Goal: Transaction & Acquisition: Purchase product/service

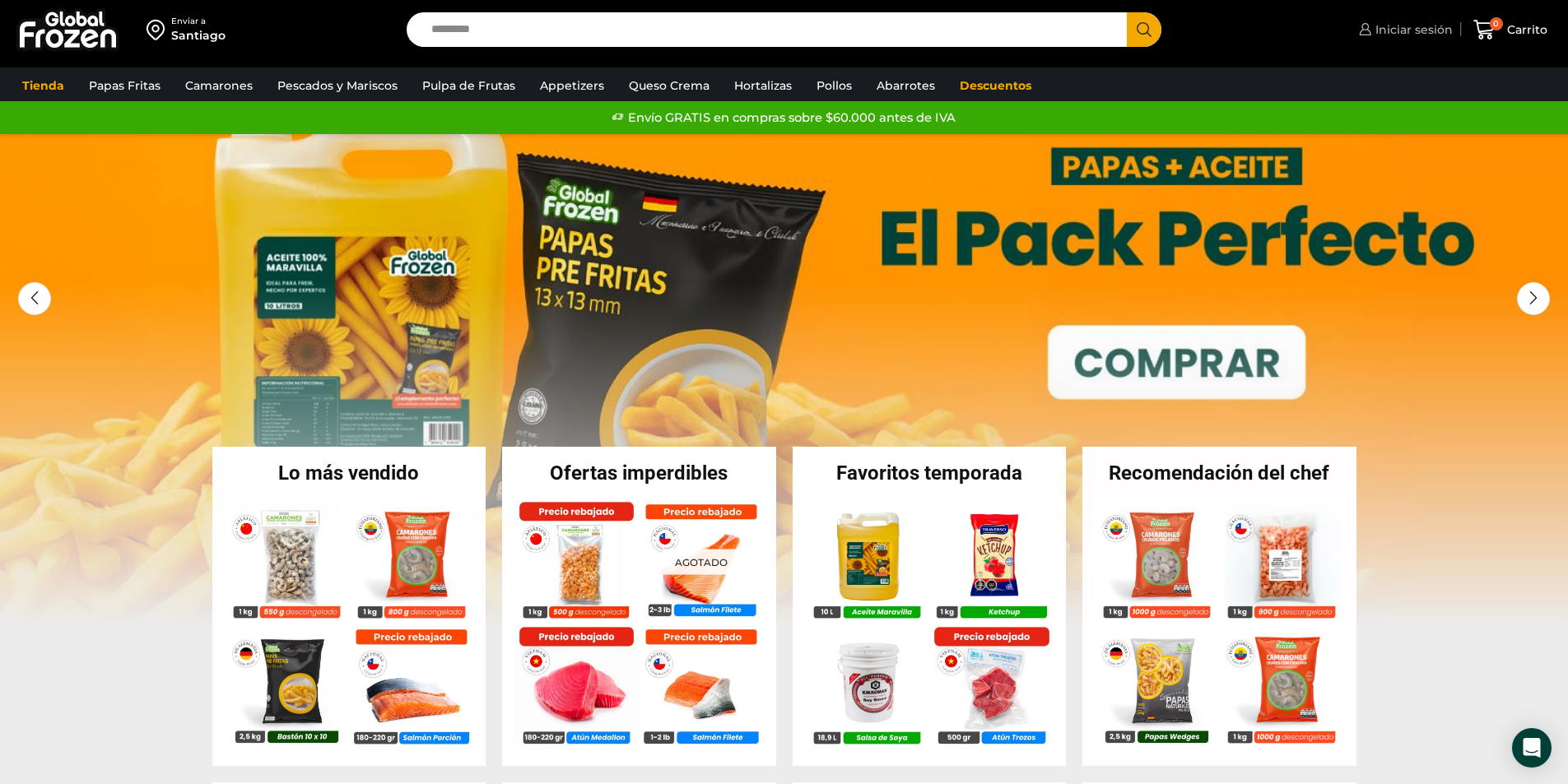
click at [1413, 32] on span "Iniciar sesión" at bounding box center [1411, 29] width 81 height 17
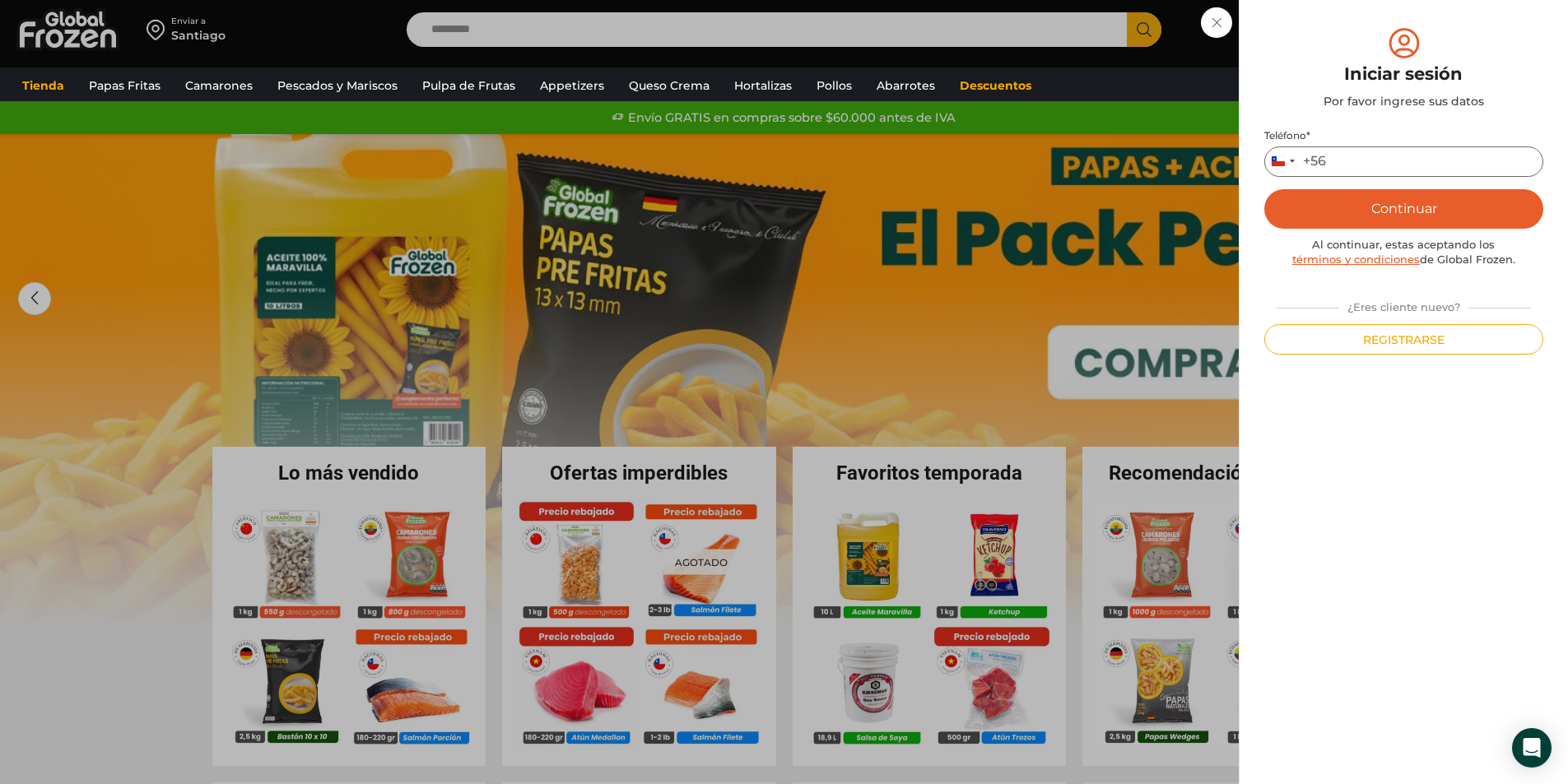
click at [1345, 167] on input "Teléfono *" at bounding box center [1403, 161] width 279 height 31
type input "*********"
click at [1391, 199] on button "Continuar" at bounding box center [1403, 209] width 279 height 40
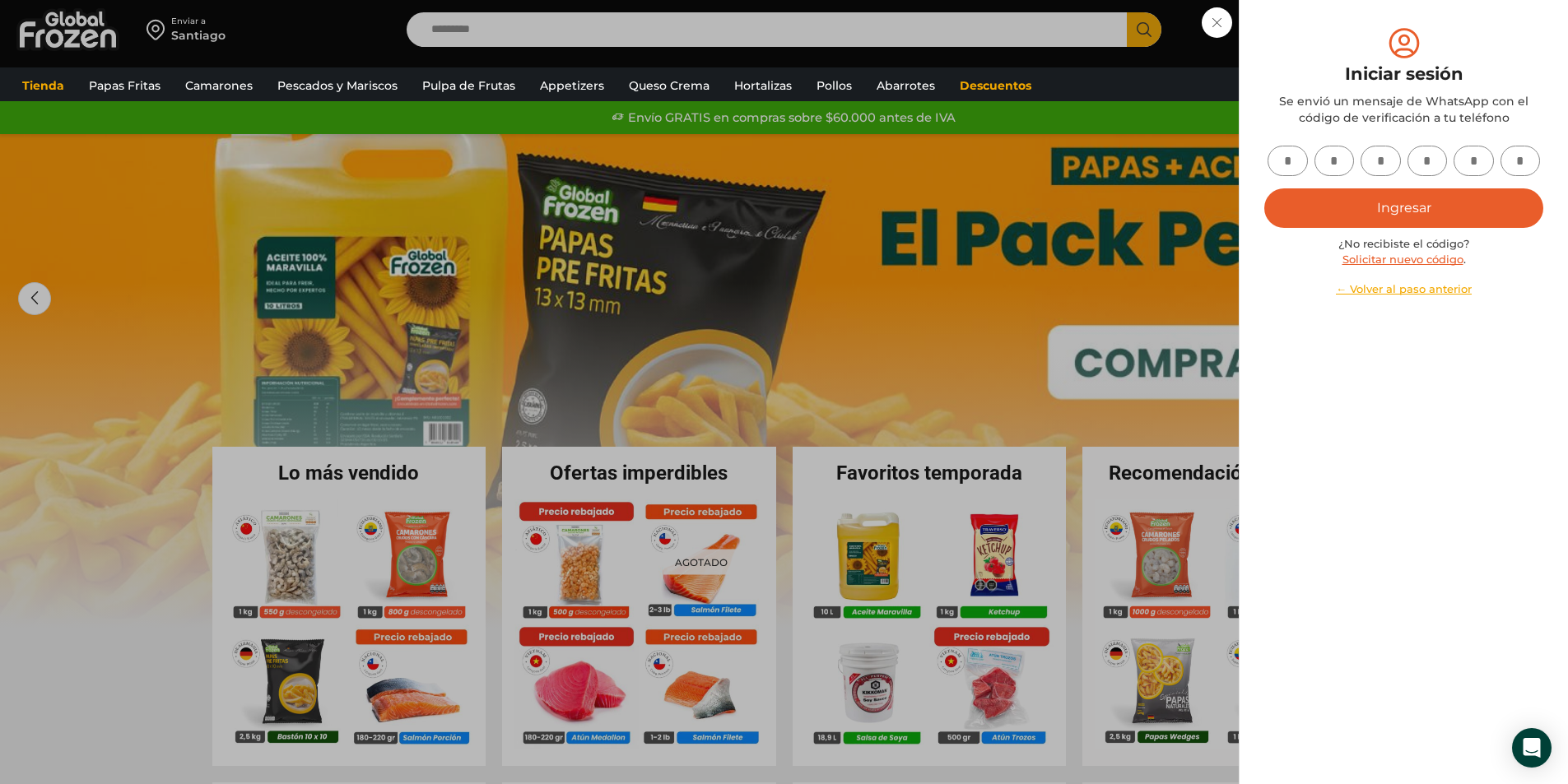
click at [1284, 167] on input "text" at bounding box center [1288, 160] width 41 height 31
type input "*"
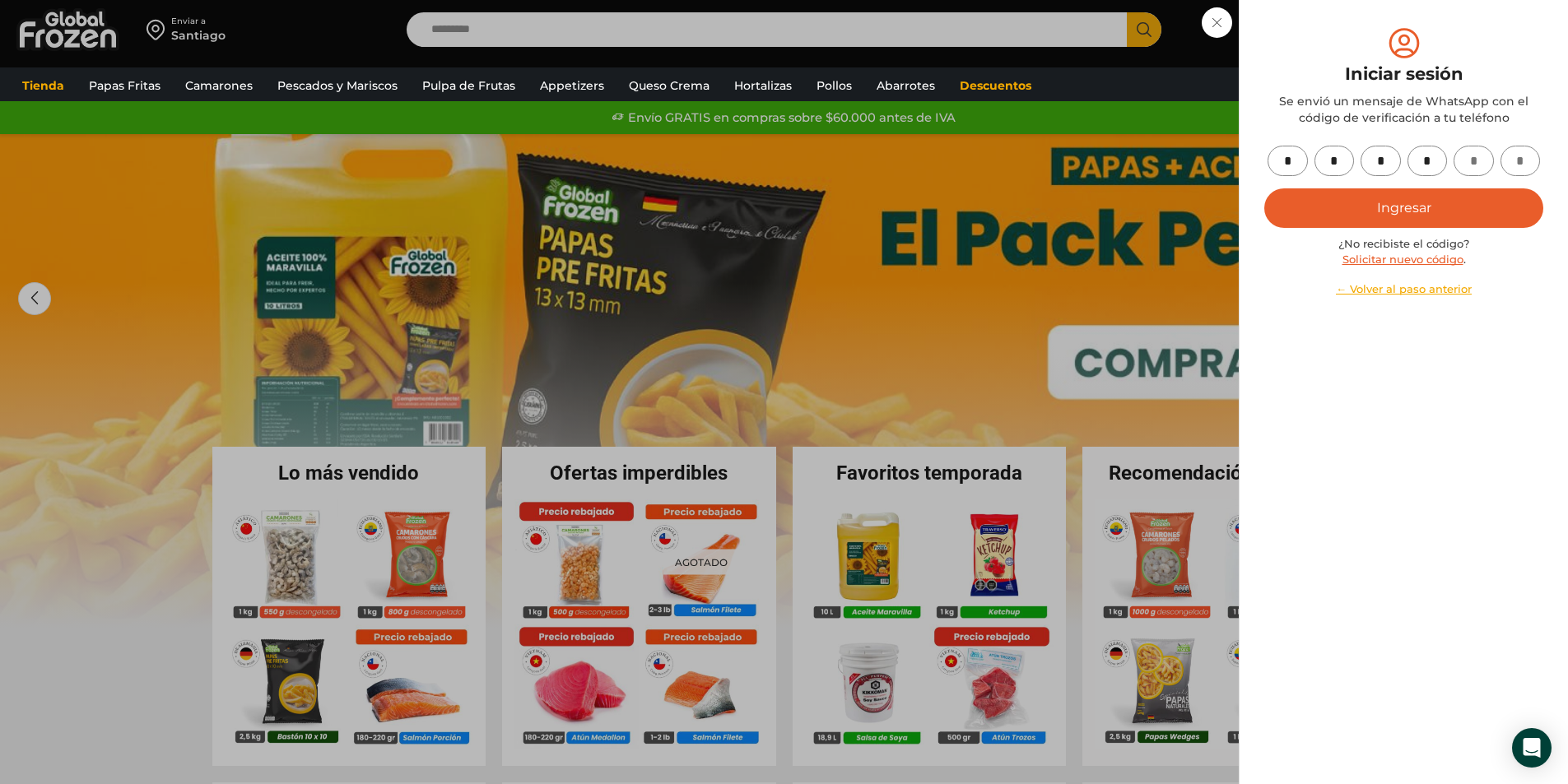
type input "*"
click at [1425, 206] on button "Ingresar" at bounding box center [1403, 208] width 279 height 40
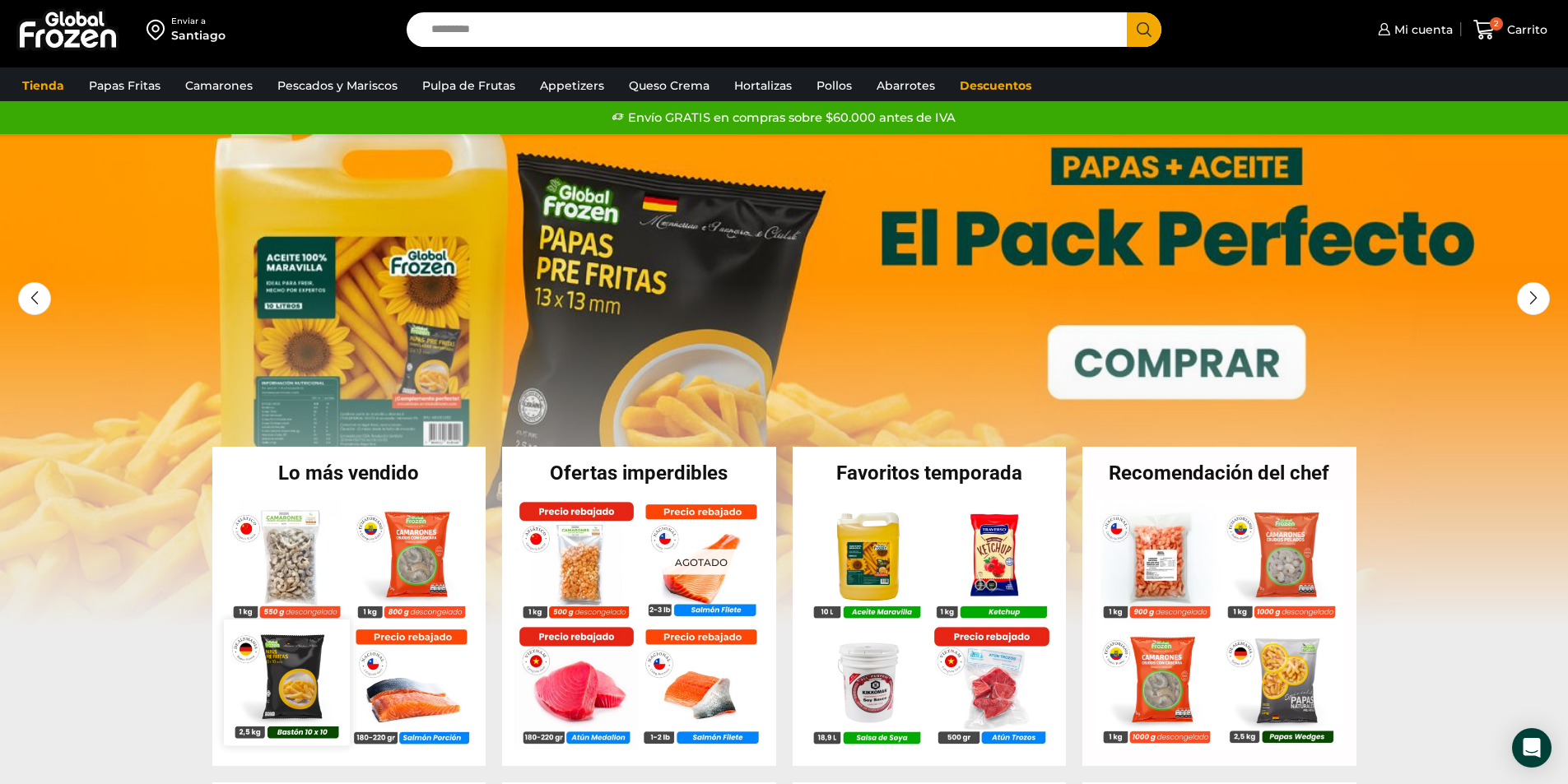
click at [250, 684] on img at bounding box center [286, 682] width 125 height 125
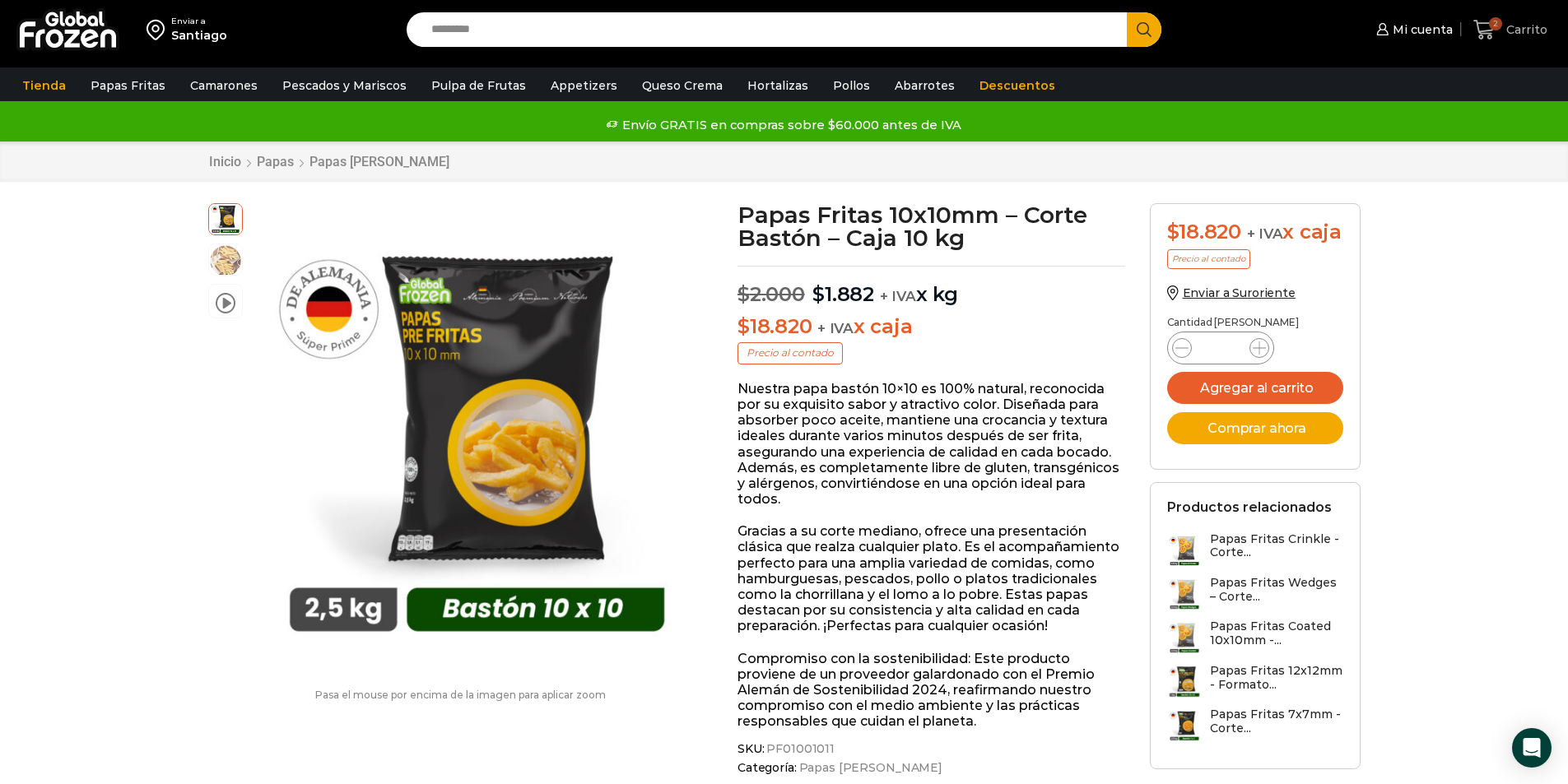
click at [1481, 22] on icon at bounding box center [1483, 29] width 21 height 19
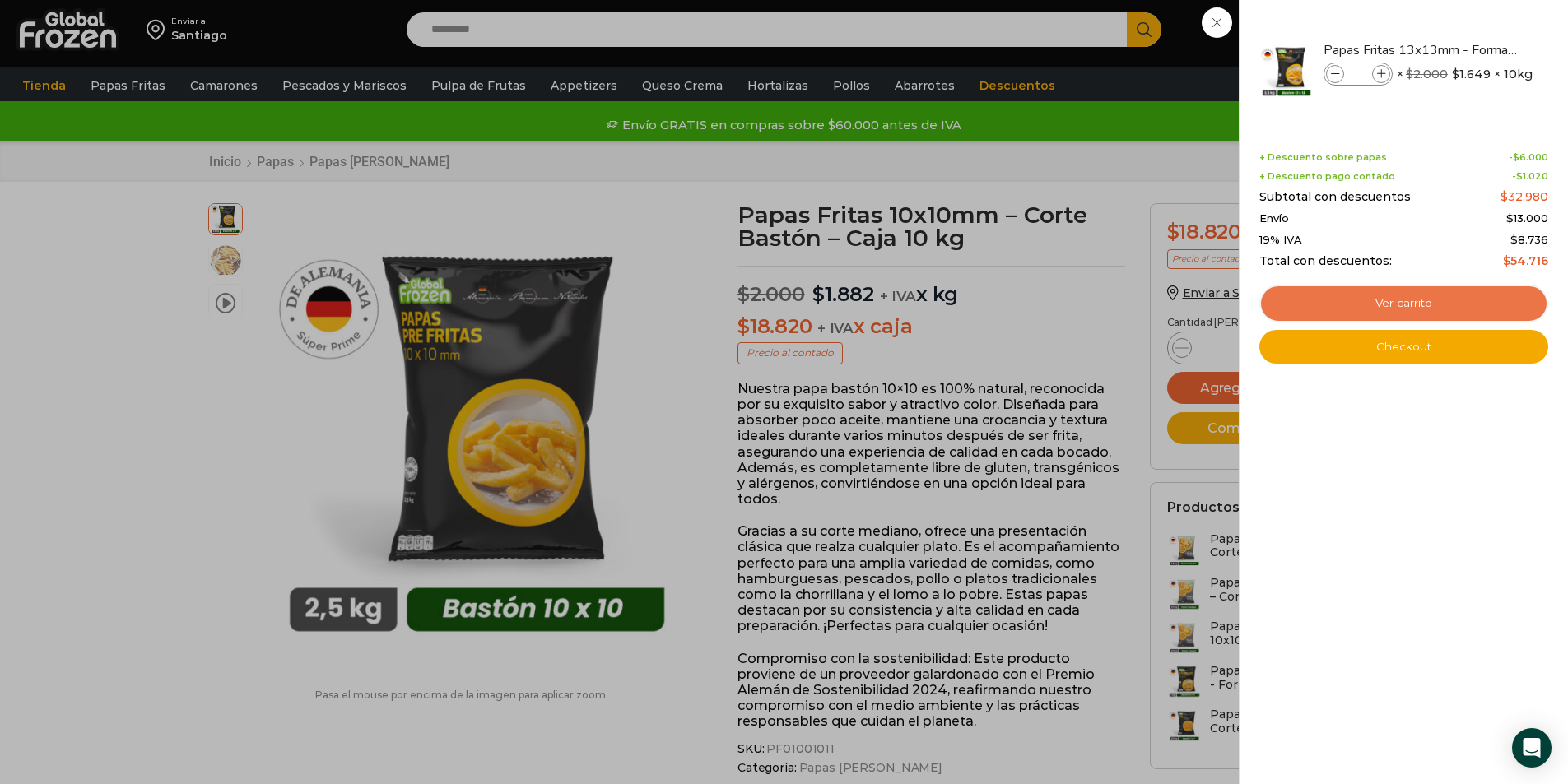
click at [1407, 300] on link "Ver carrito" at bounding box center [1403, 303] width 289 height 38
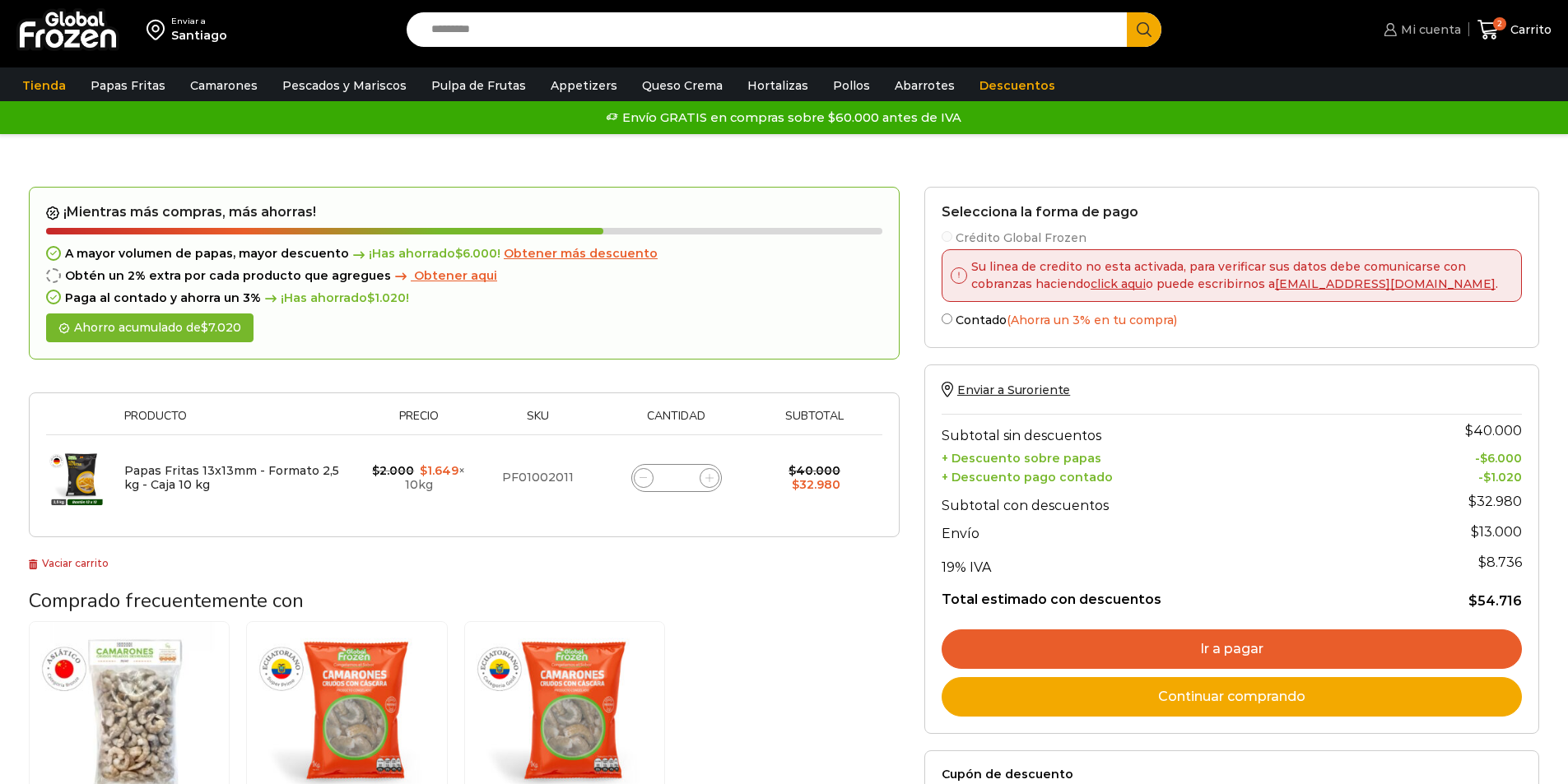
click at [1431, 28] on span "Mi cuenta" at bounding box center [1428, 29] width 64 height 17
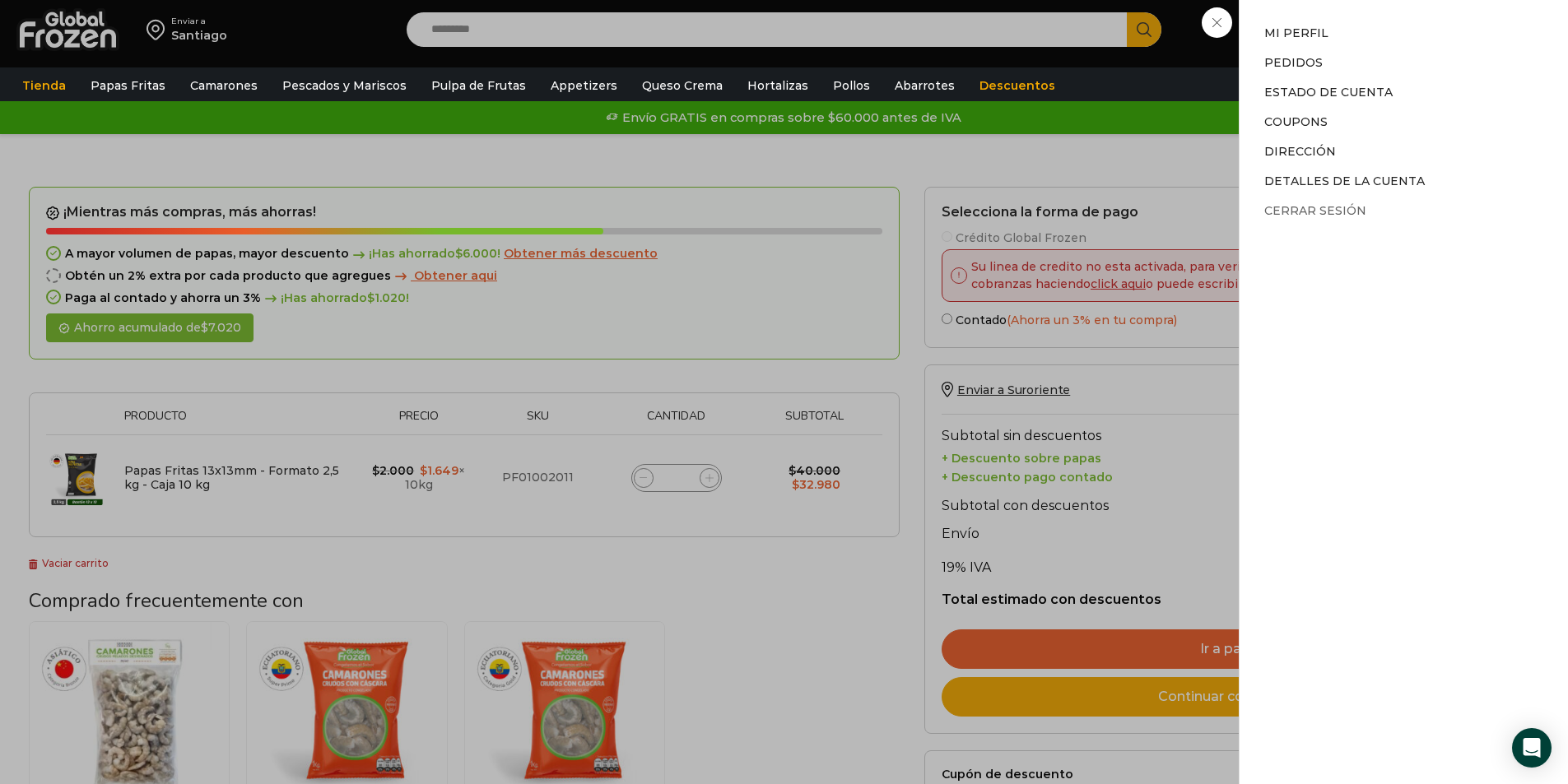
click at [1313, 209] on link "Cerrar sesión" at bounding box center [1315, 211] width 102 height 15
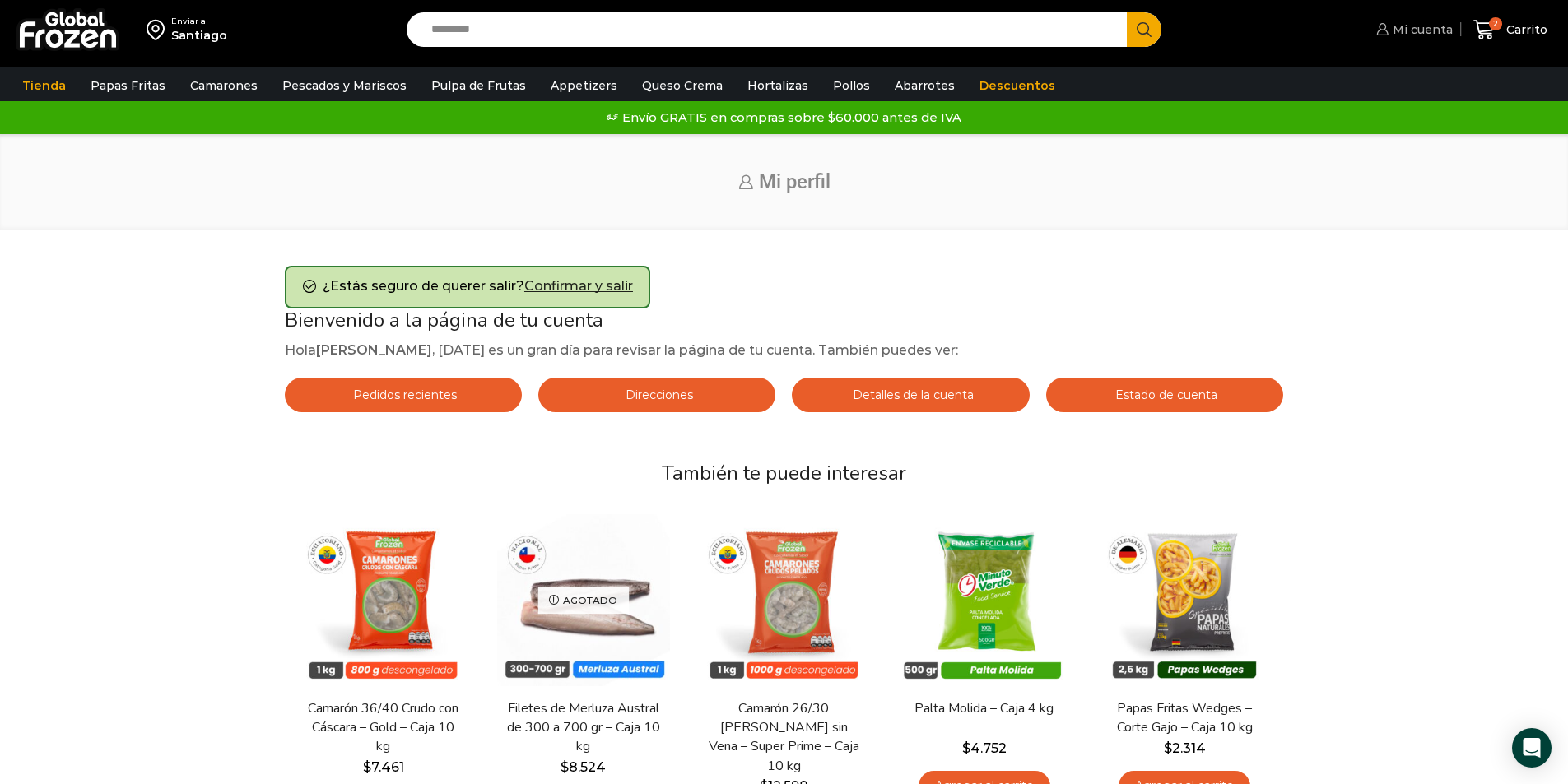
click at [1416, 25] on span "Mi cuenta" at bounding box center [1420, 29] width 64 height 17
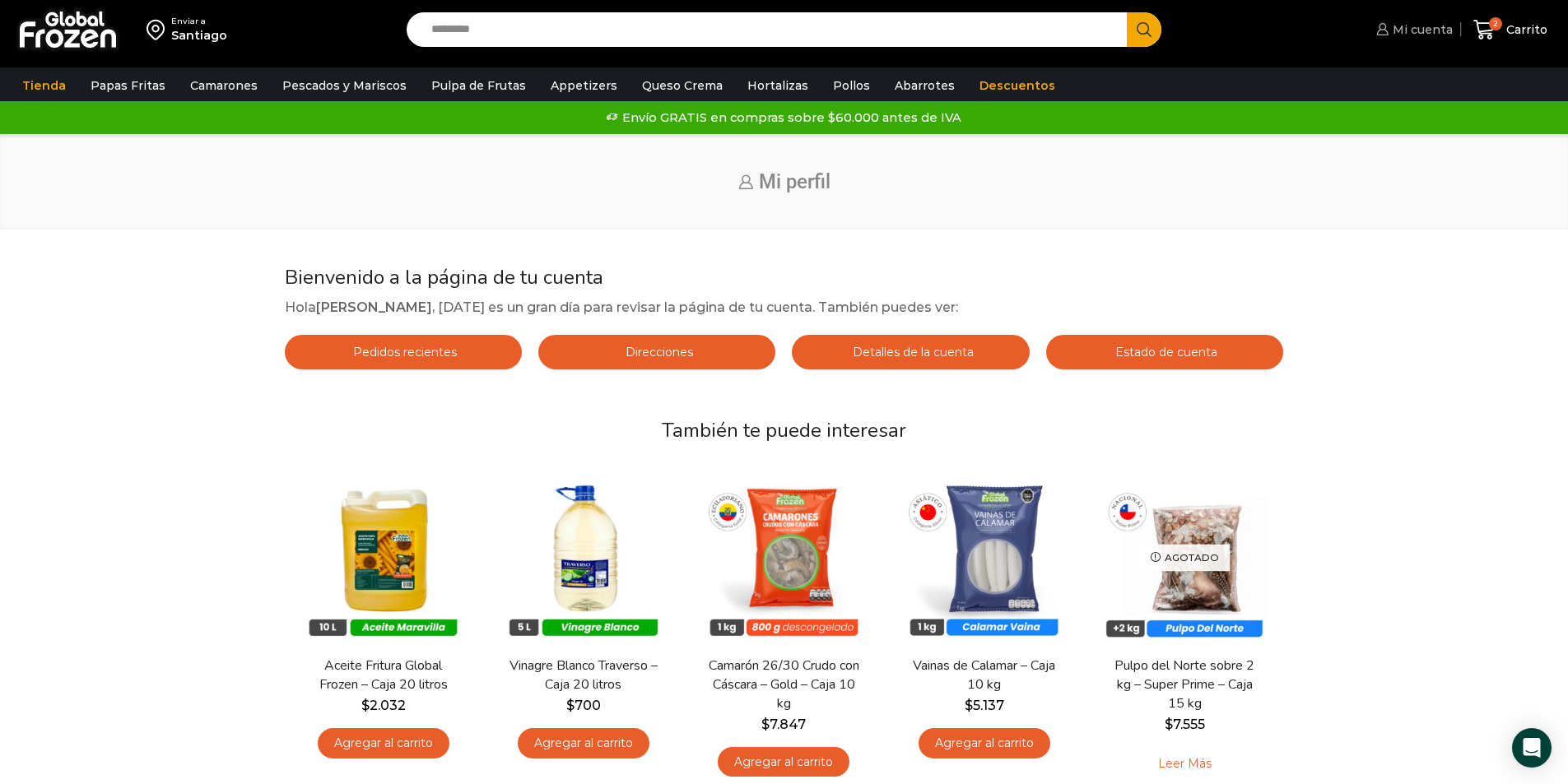
click at [1419, 32] on span "Mi cuenta" at bounding box center [1420, 29] width 64 height 17
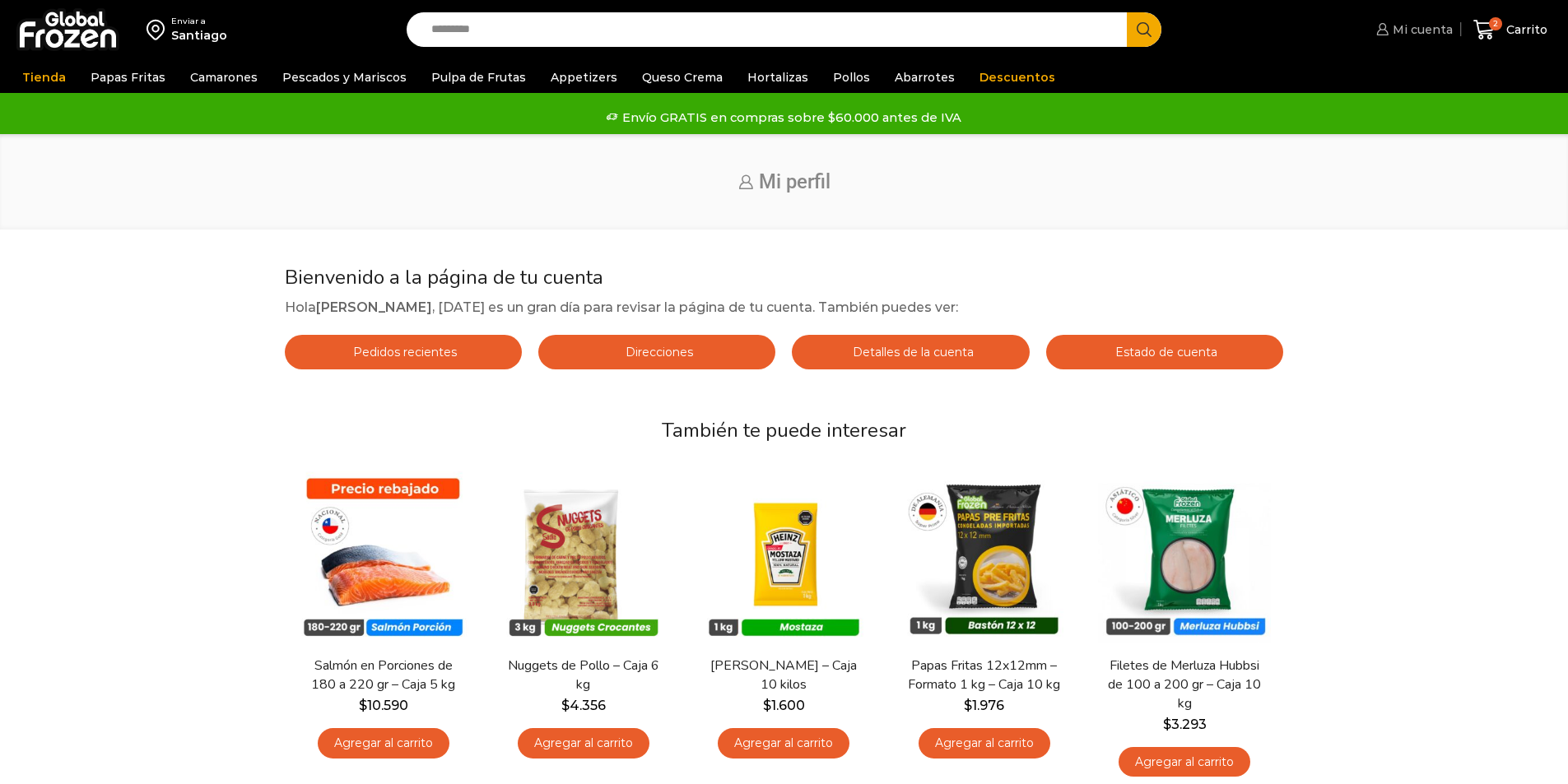
click at [1424, 16] on link "Mi cuenta" at bounding box center [1412, 29] width 81 height 33
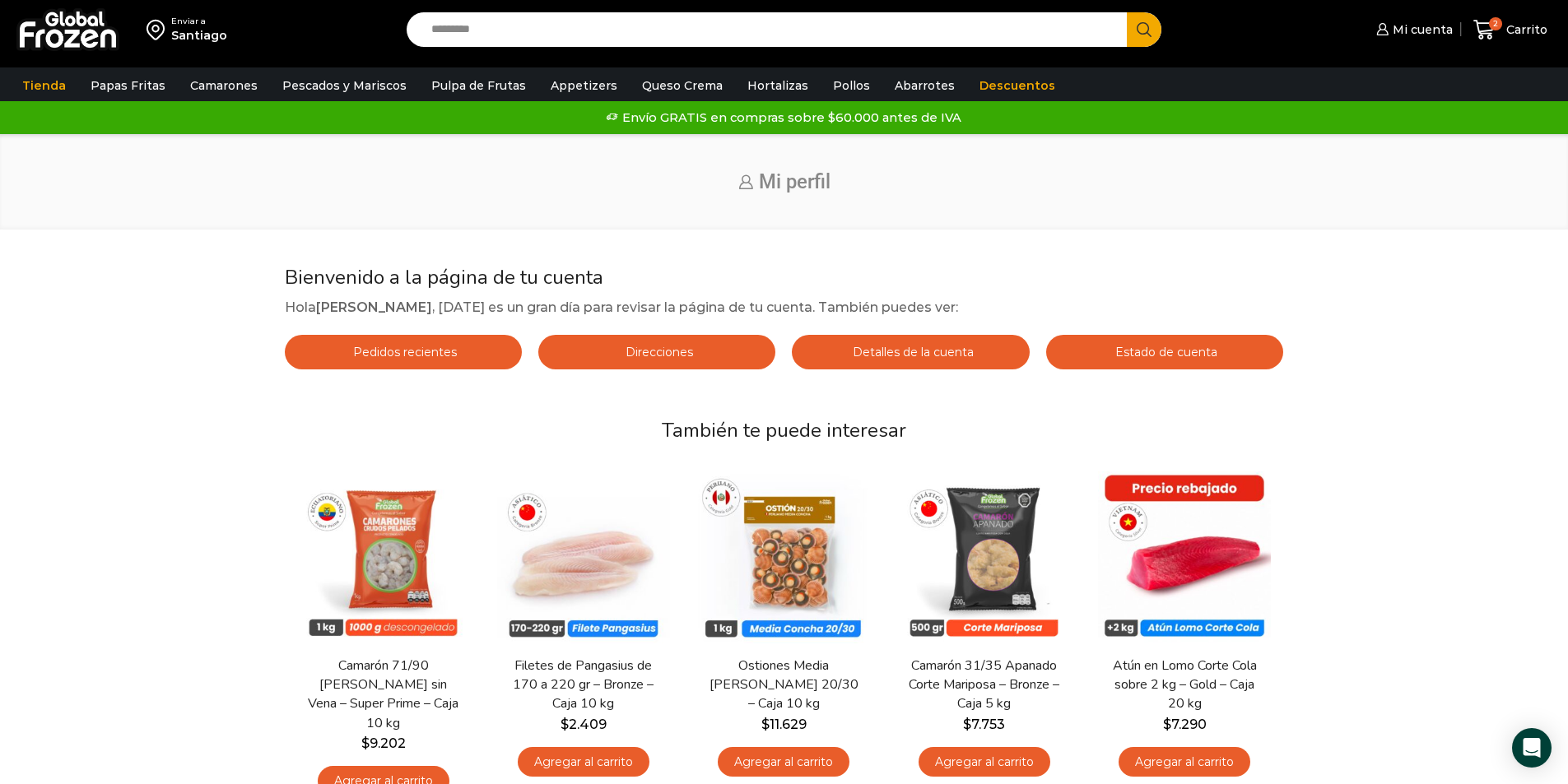
click at [483, 279] on span "Bienvenido a la página de tu cuenta" at bounding box center [444, 277] width 319 height 26
click at [1388, 26] on icon at bounding box center [1382, 29] width 12 height 12
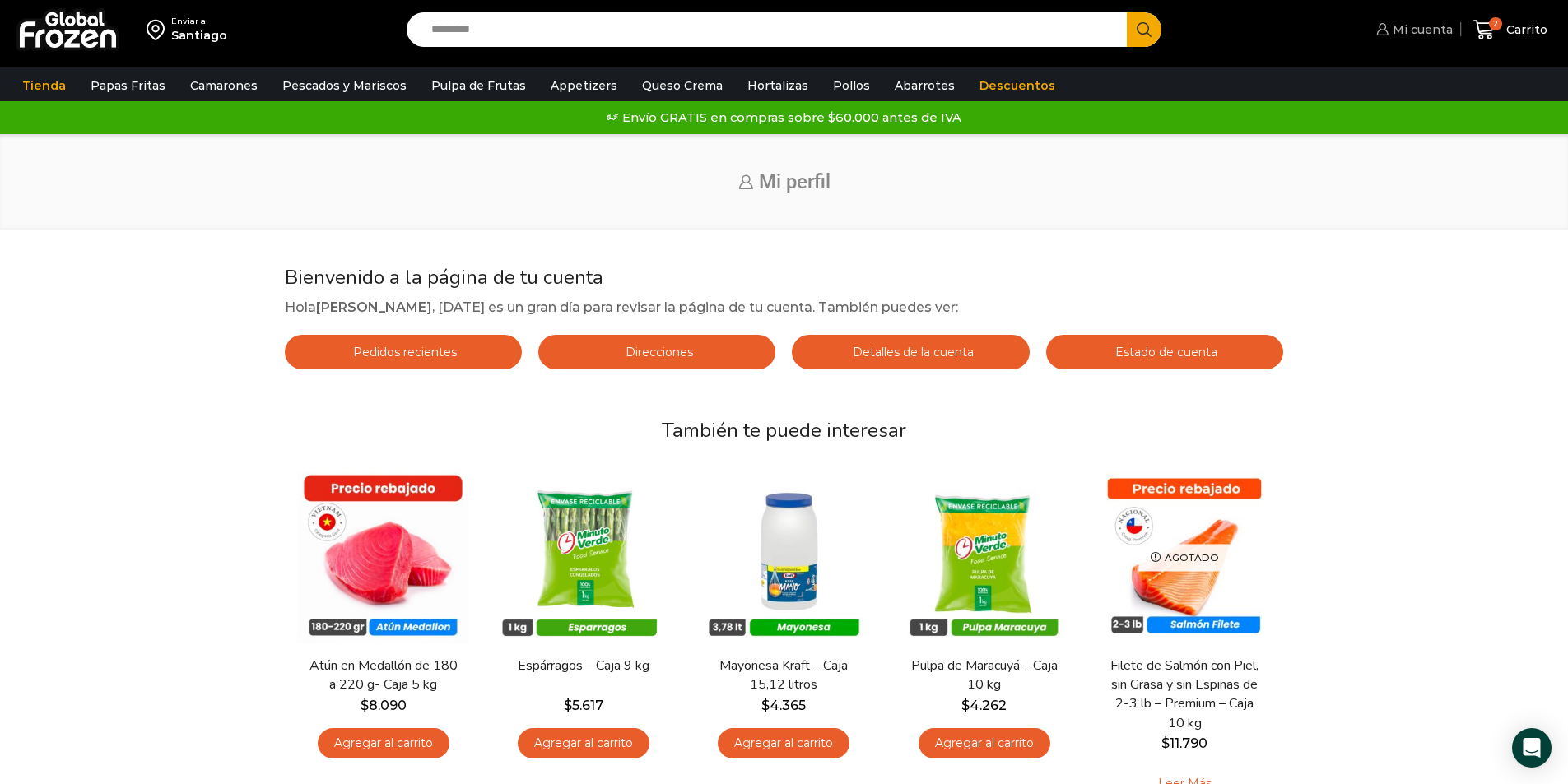
click at [1413, 33] on span "Mi cuenta" at bounding box center [1420, 29] width 64 height 17
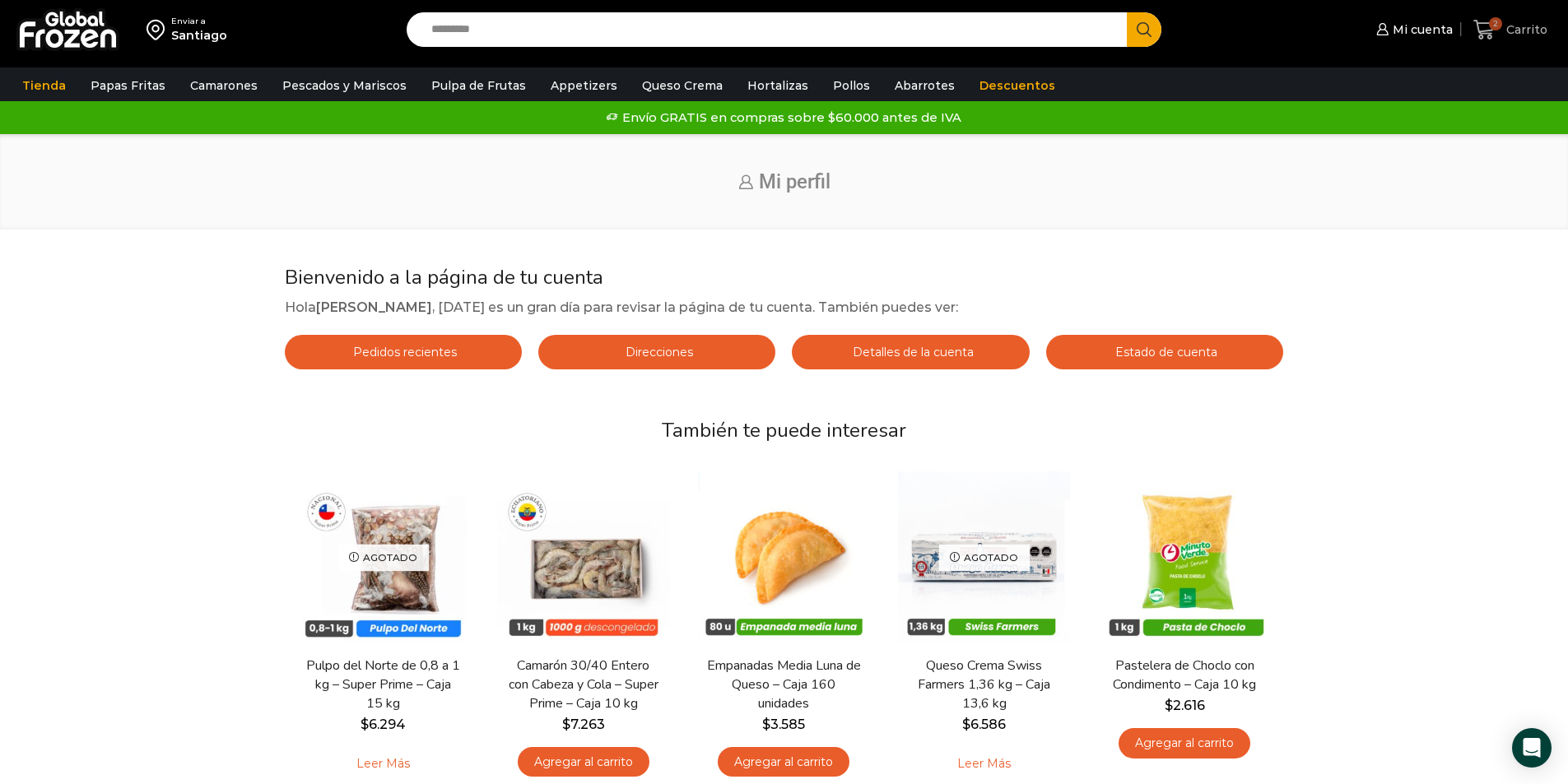
click at [1508, 13] on link "2 Carrito" at bounding box center [1510, 30] width 82 height 39
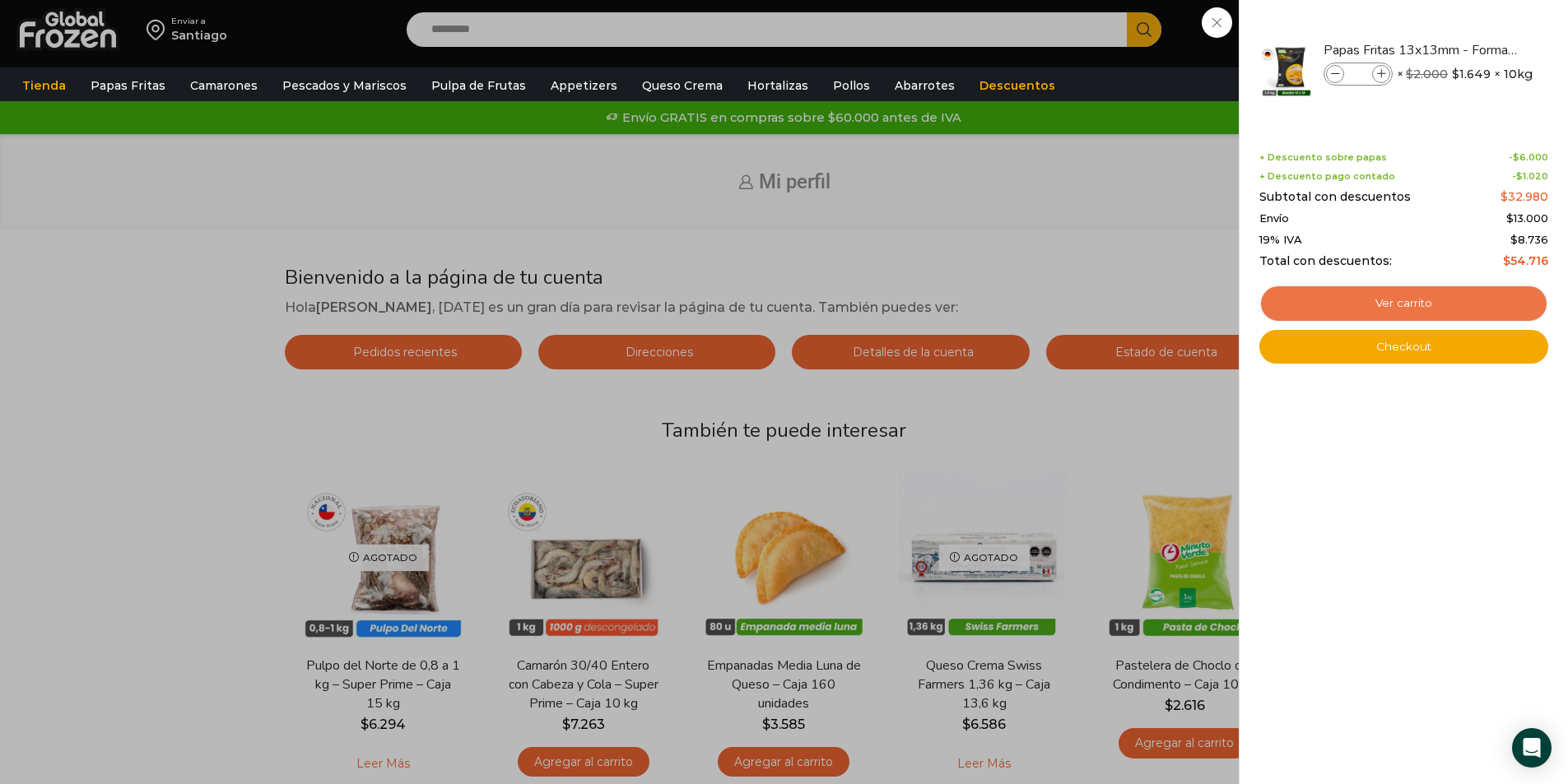
click at [1415, 300] on link "Ver carrito" at bounding box center [1403, 303] width 289 height 38
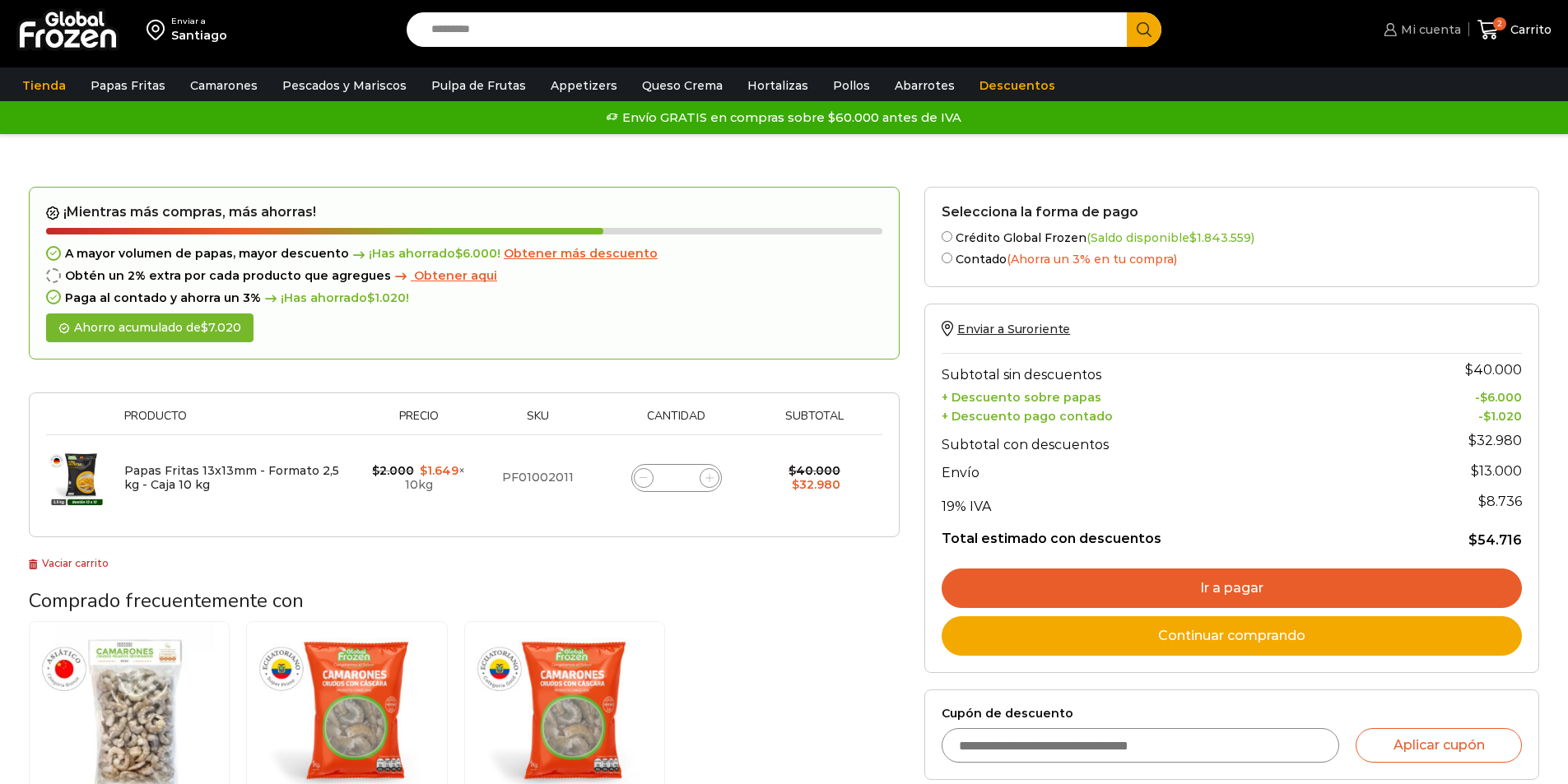
click at [1426, 32] on span "Mi cuenta" at bounding box center [1428, 29] width 64 height 17
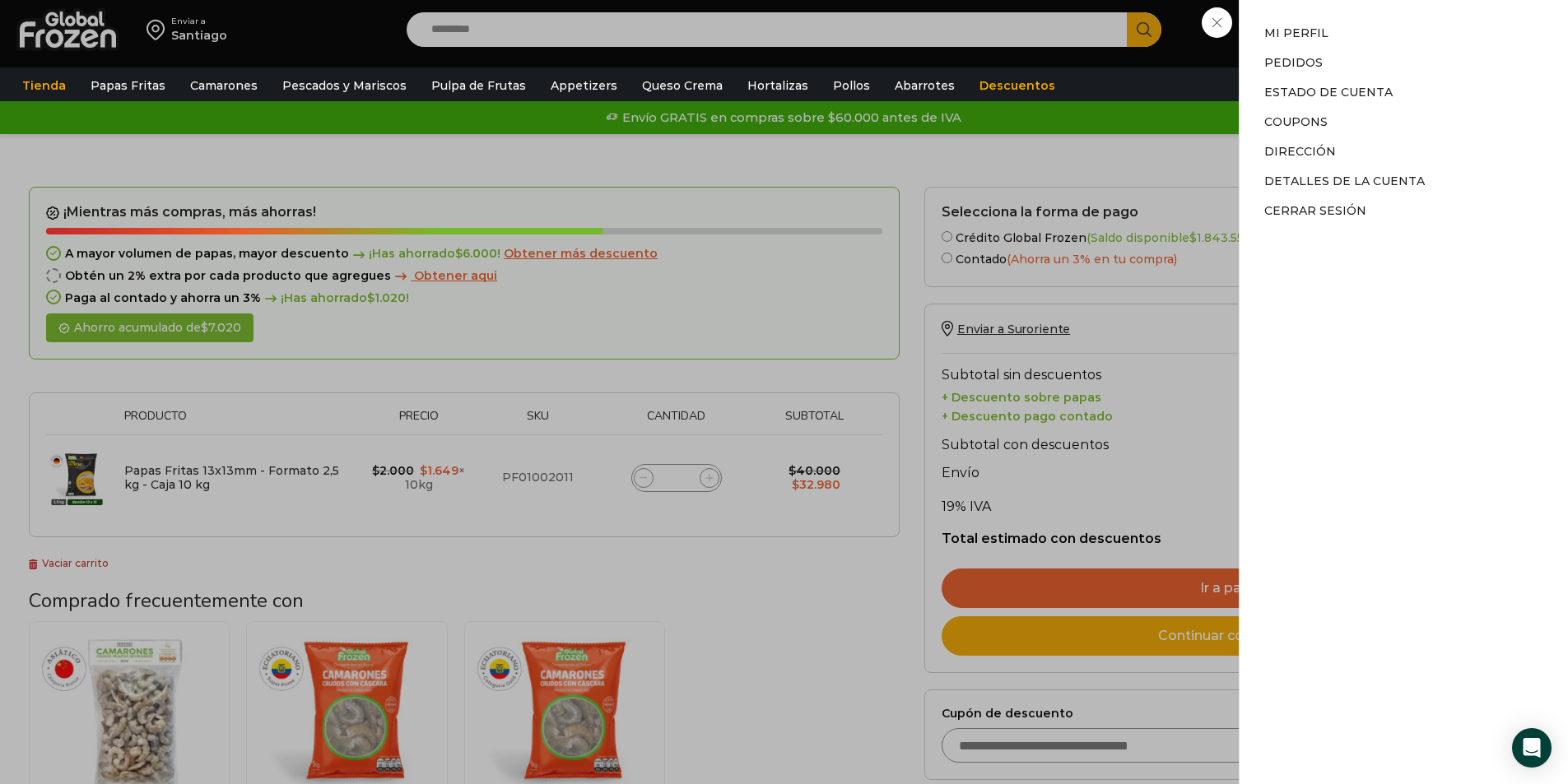
click at [1290, 201] on li "Cerrar sesión" at bounding box center [1403, 207] width 279 height 23
click at [1296, 205] on link "Cerrar sesión" at bounding box center [1315, 211] width 102 height 15
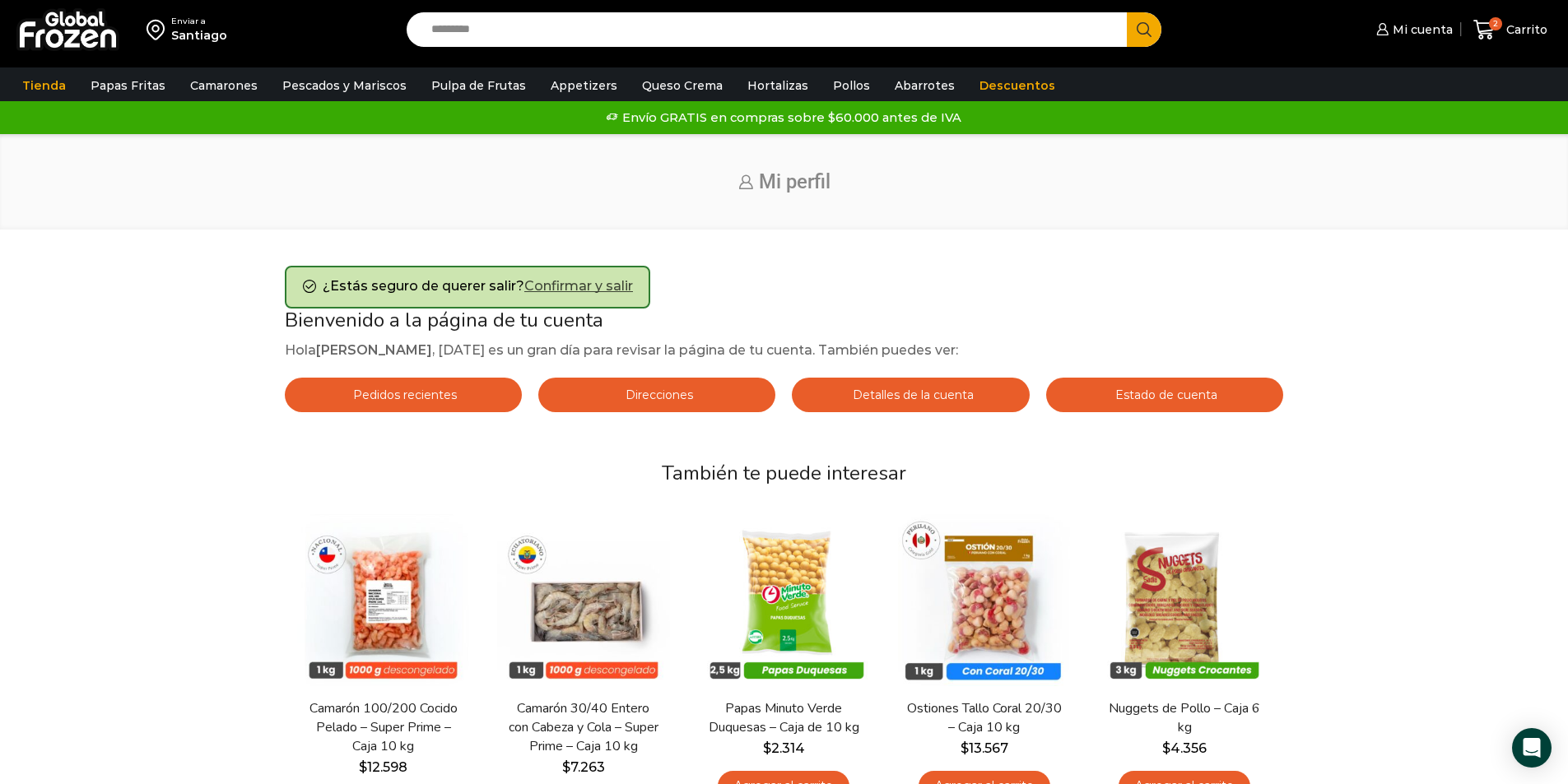
click at [558, 281] on link "Confirmar y salir" at bounding box center [578, 286] width 108 height 16
click at [588, 283] on link "Confirmar y salir" at bounding box center [578, 286] width 108 height 16
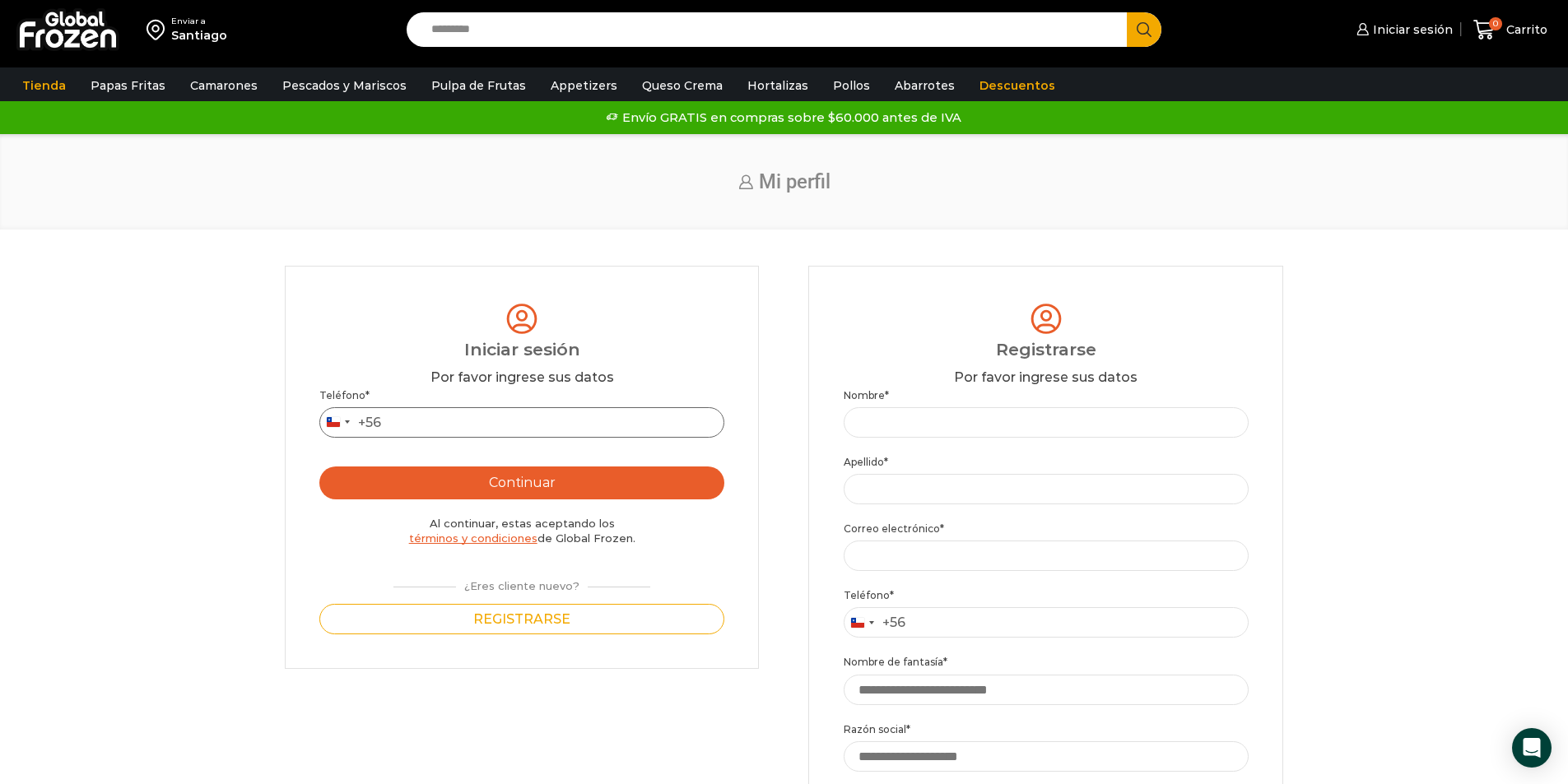
click at [496, 418] on input "Teléfono *" at bounding box center [521, 422] width 405 height 31
type input "*********"
click at [319, 467] on button "Continuar" at bounding box center [521, 483] width 405 height 33
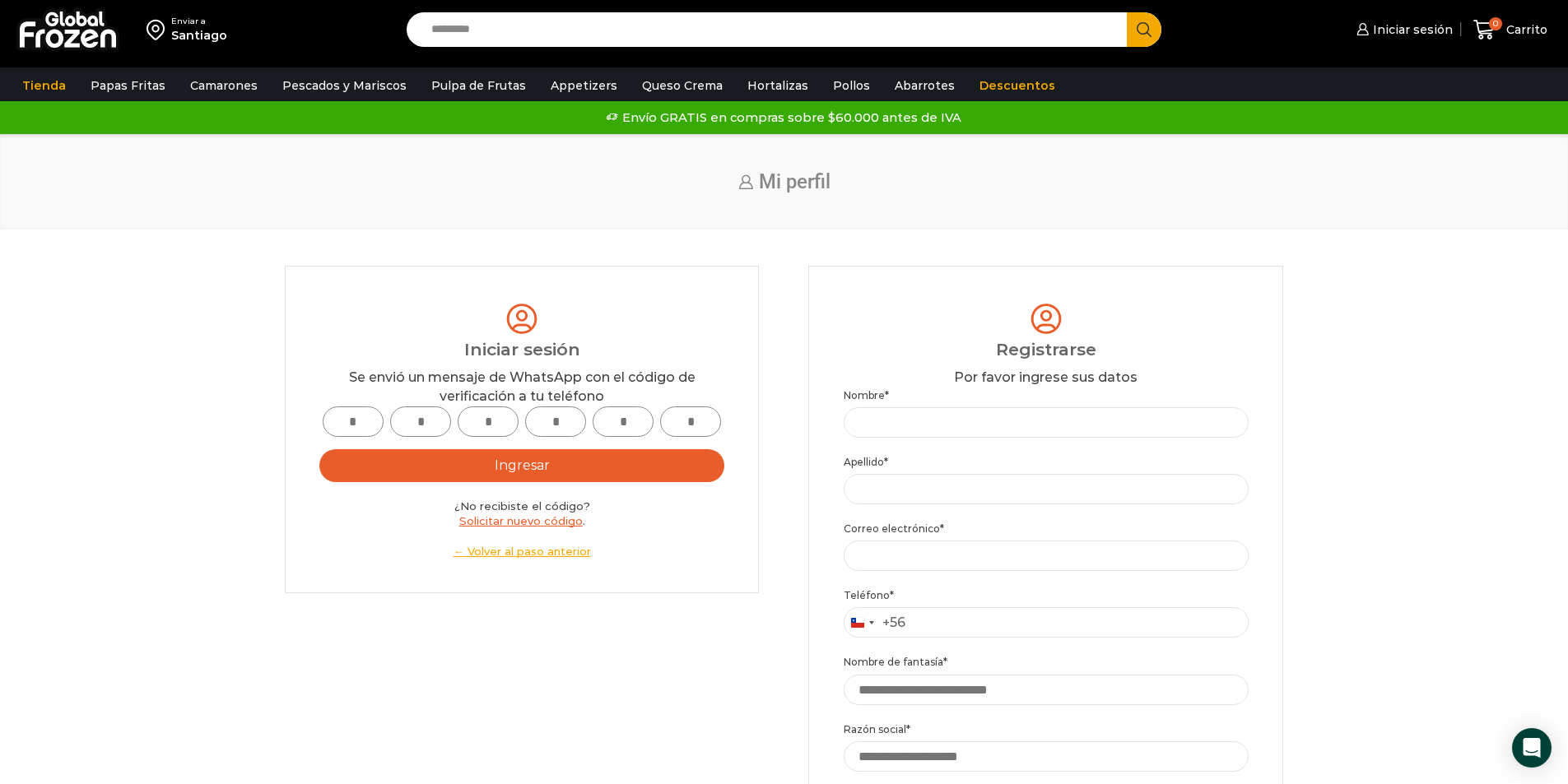
click at [351, 423] on input "text" at bounding box center [352, 422] width 61 height 31
type input "*"
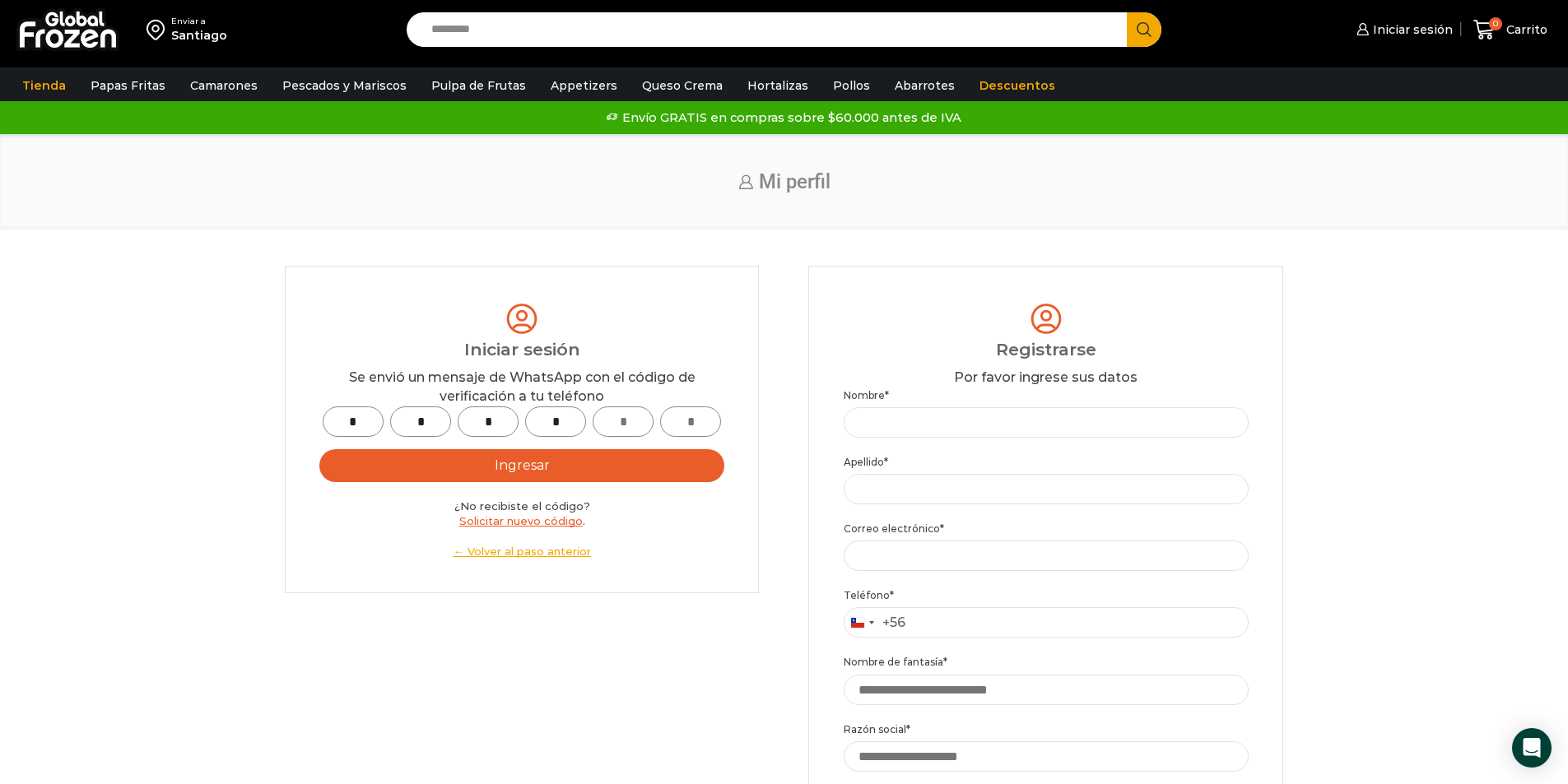
type input "*"
click at [594, 462] on button "Ingresar" at bounding box center [521, 465] width 405 height 33
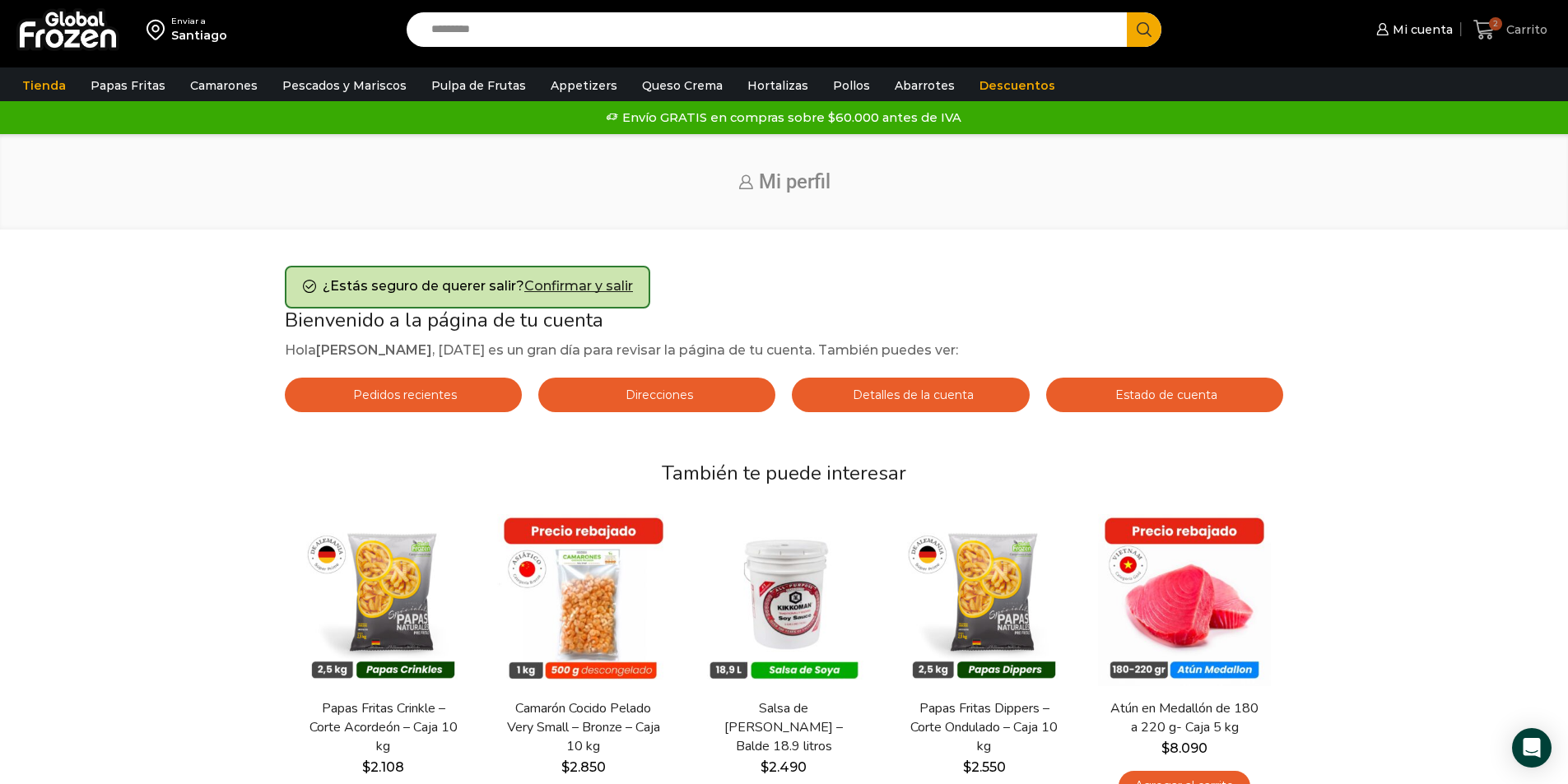
click at [1522, 29] on span "Carrito" at bounding box center [1524, 29] width 45 height 17
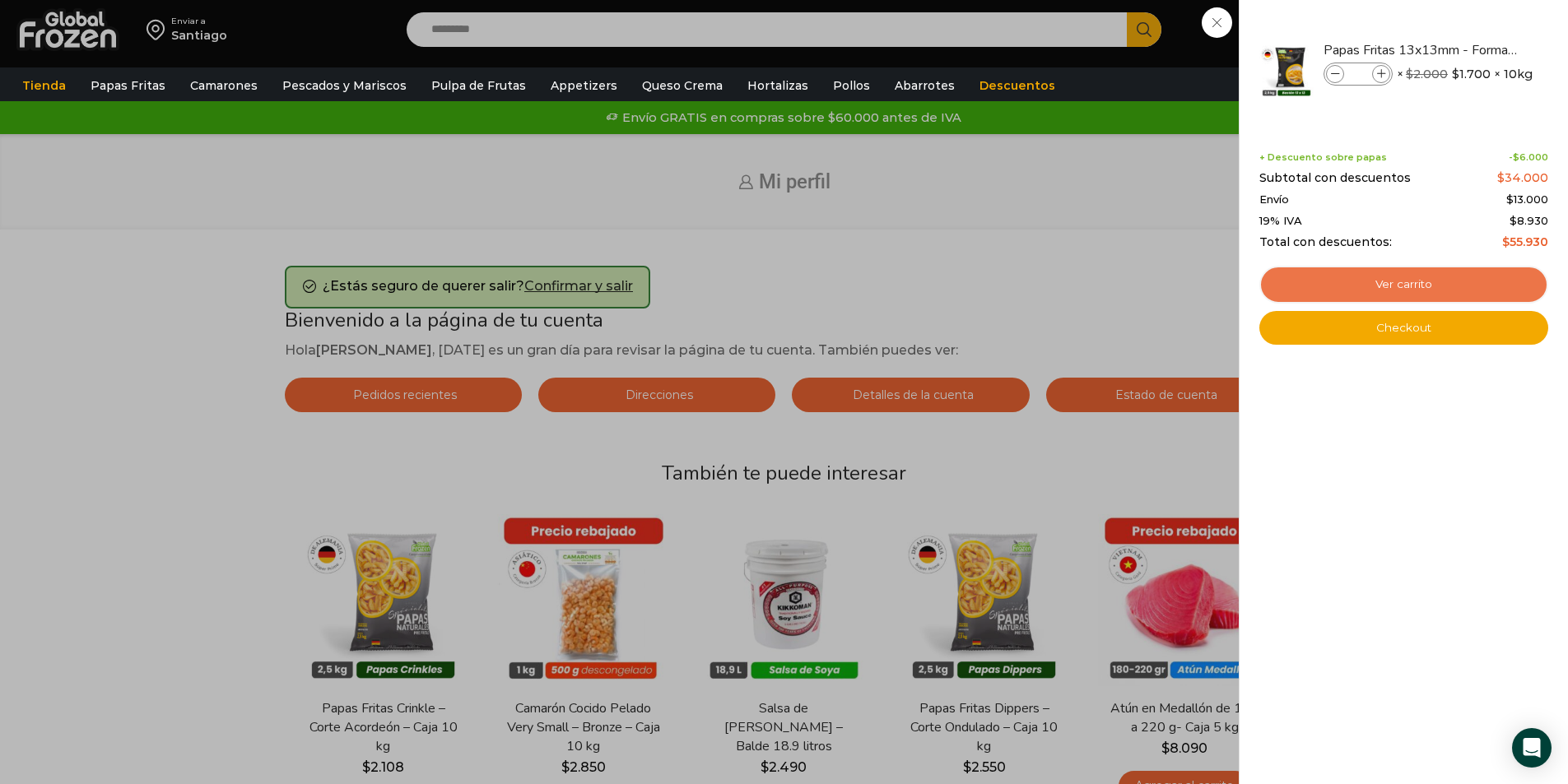
click at [1407, 272] on link "Ver carrito" at bounding box center [1403, 285] width 289 height 38
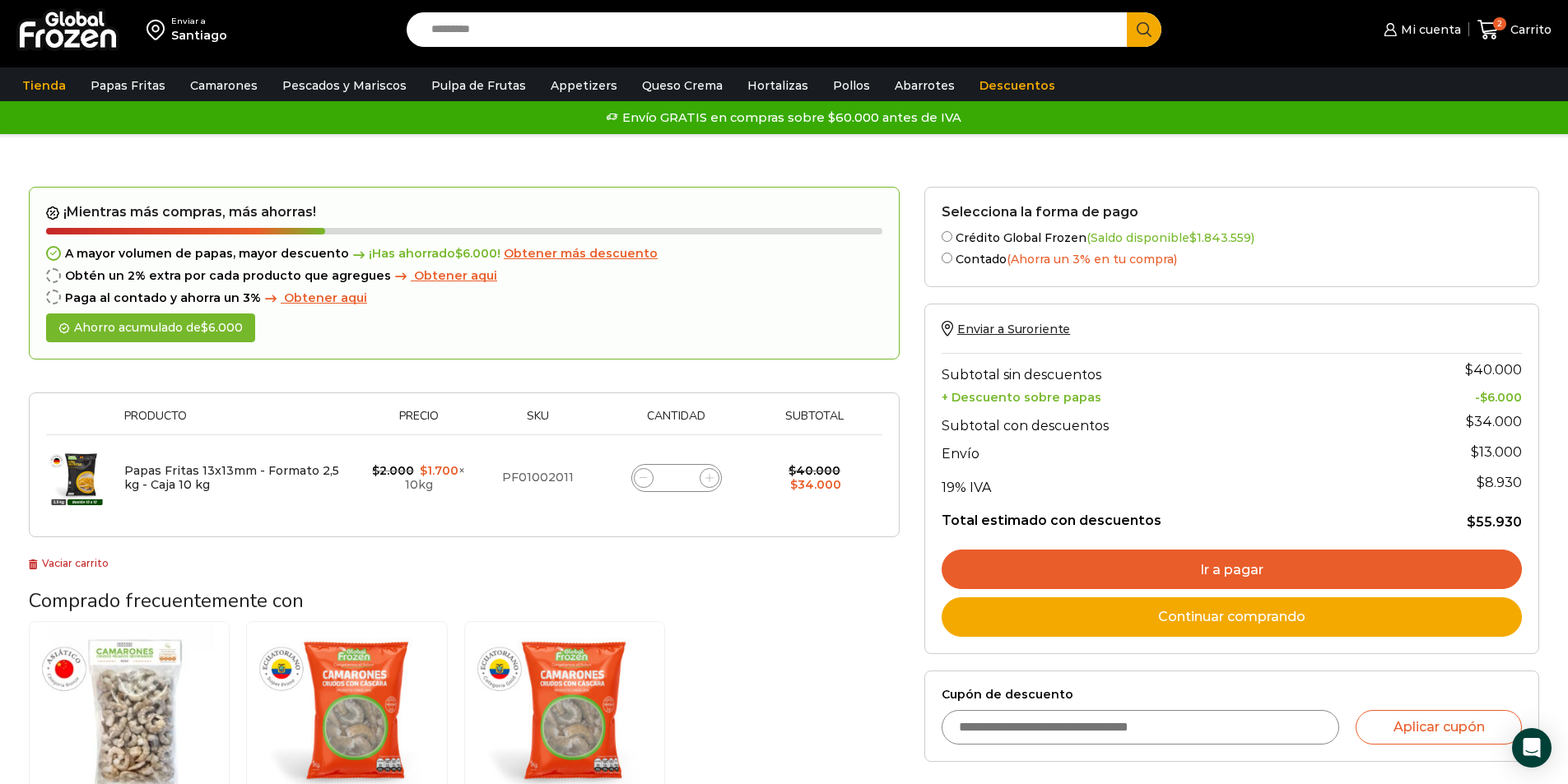
click at [709, 482] on icon at bounding box center [709, 477] width 7 height 7
click at [706, 482] on icon at bounding box center [709, 477] width 7 height 7
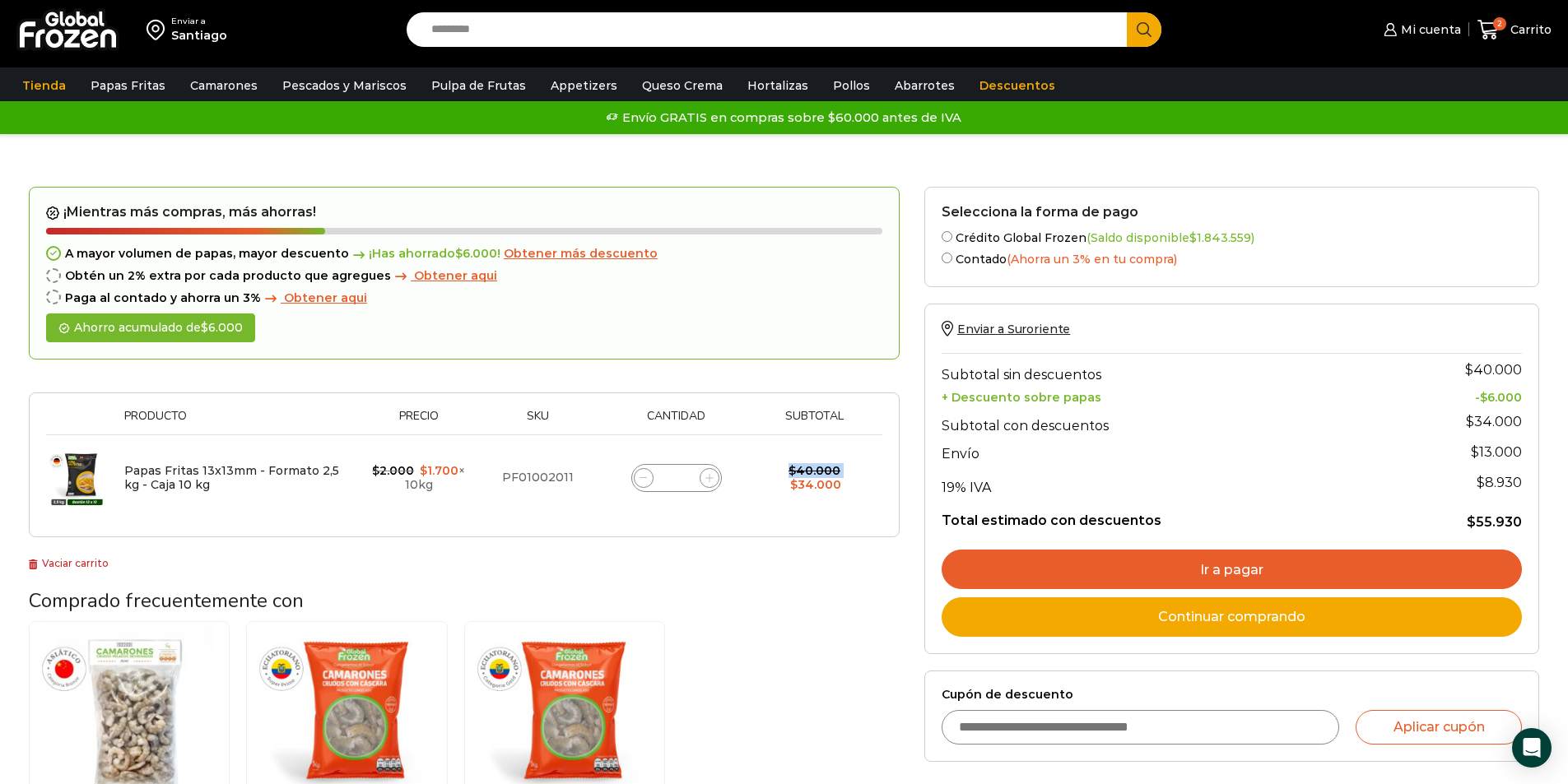
click at [706, 482] on icon at bounding box center [709, 477] width 7 height 7
type input "*"
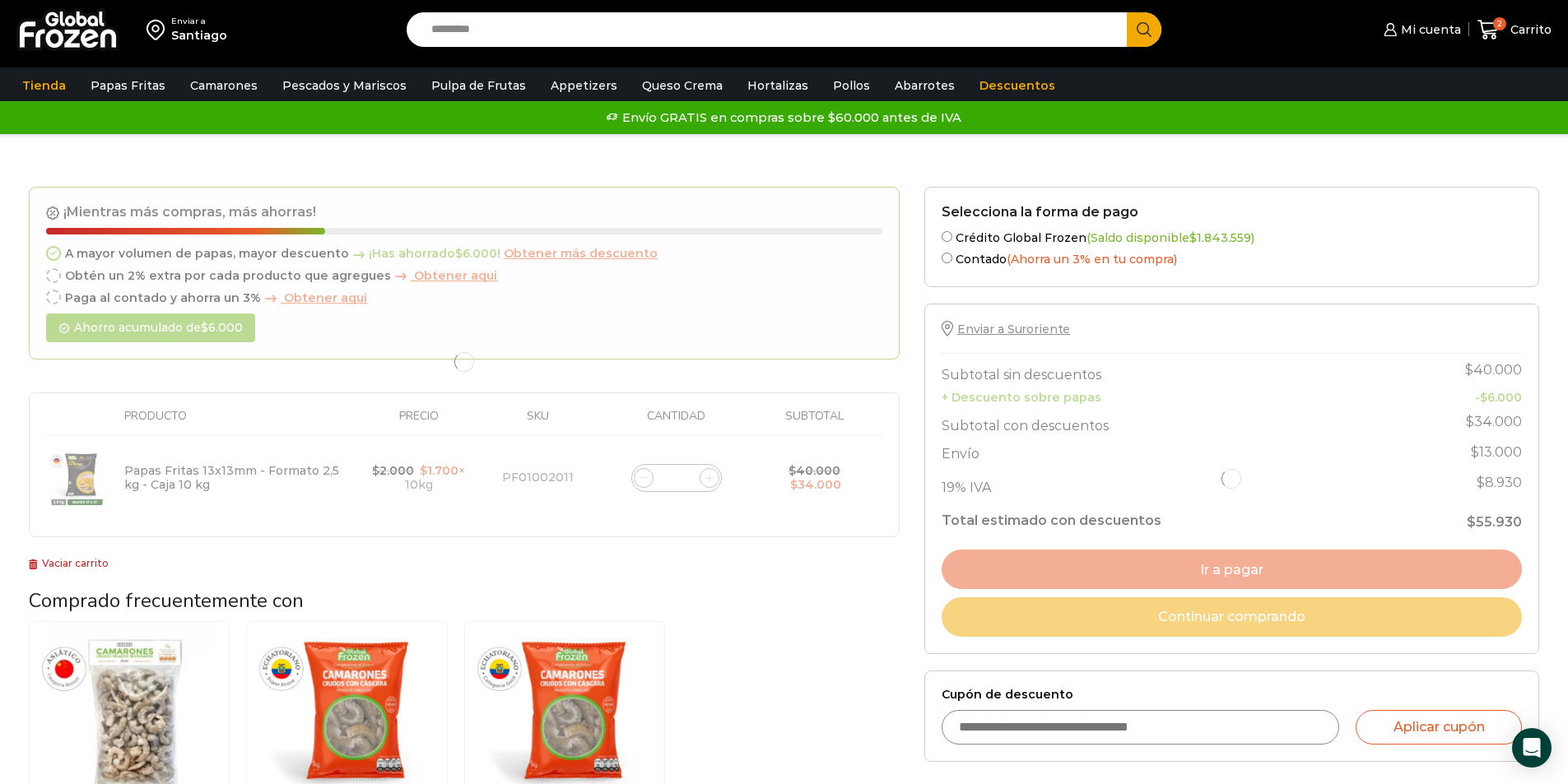
click at [706, 484] on div at bounding box center [464, 362] width 870 height 351
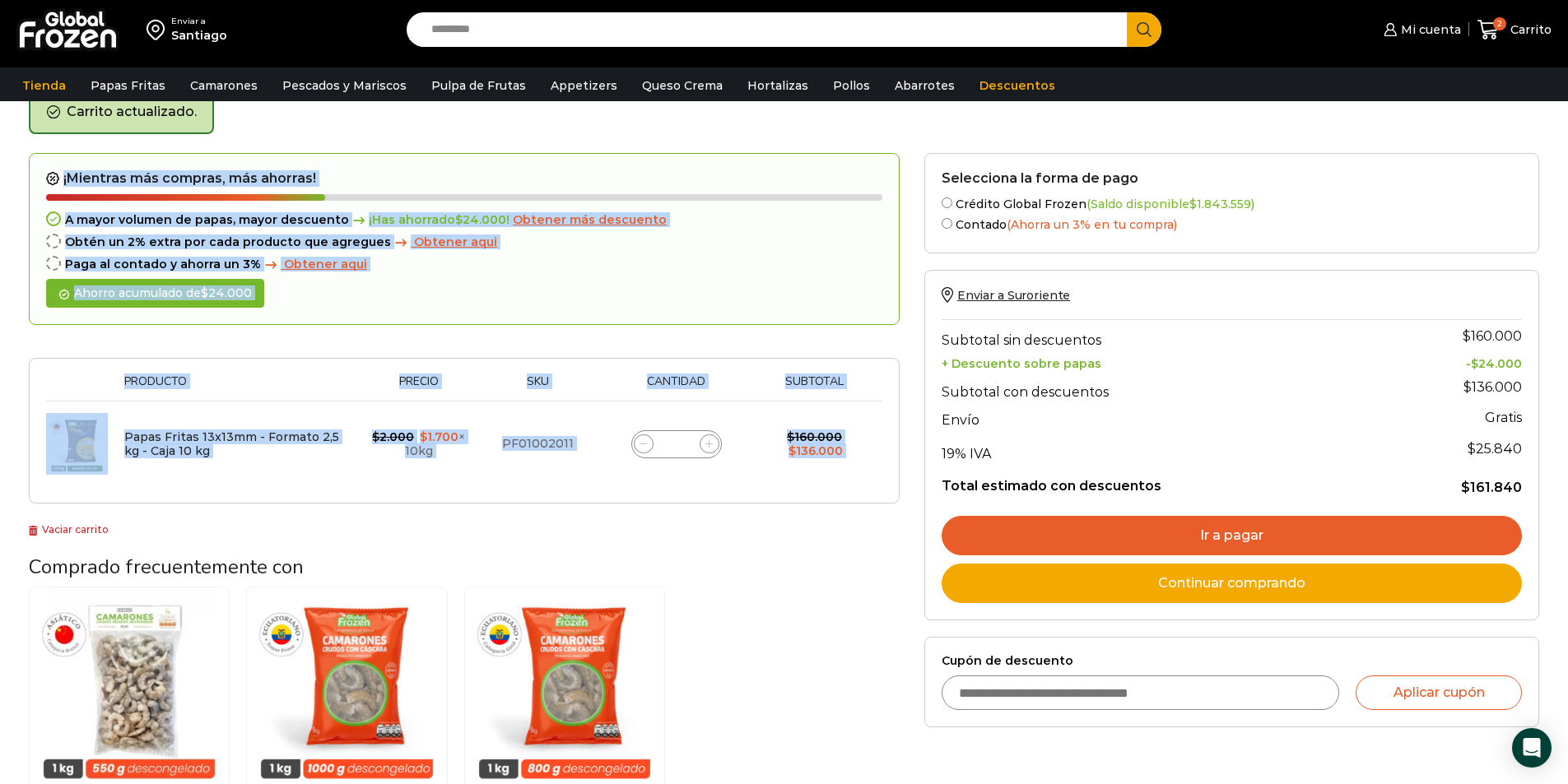
scroll to position [85, 0]
click at [680, 445] on input "*" at bounding box center [677, 443] width 23 height 23
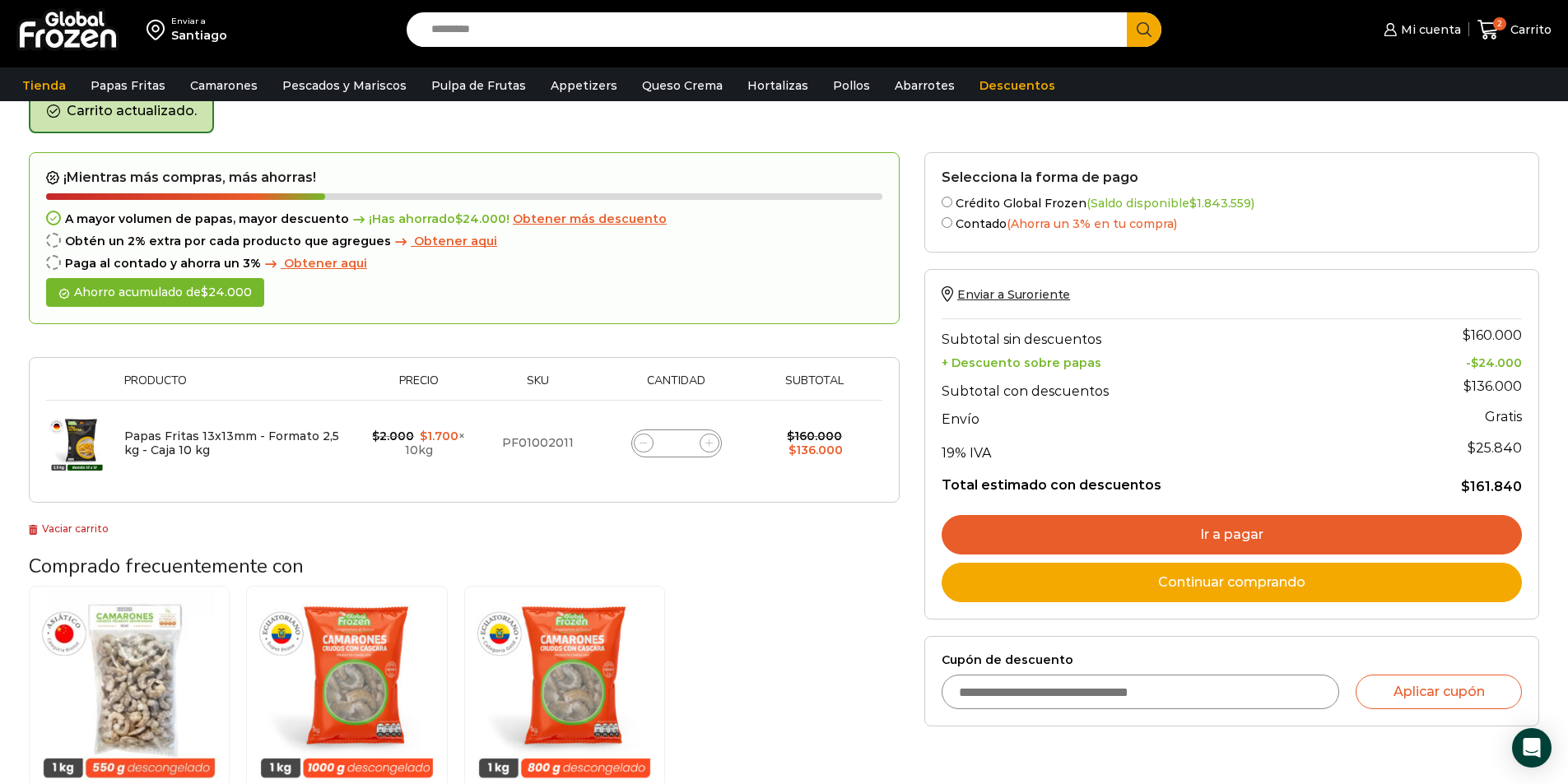
drag, startPoint x: 680, startPoint y: 445, endPoint x: 661, endPoint y: 446, distance: 19.0
click at [661, 446] on div "Papas Fritas 13x13mm - Formato 2,5 kg - Caja 10 kg cantidad *" at bounding box center [677, 444] width 91 height 28
type input "**"
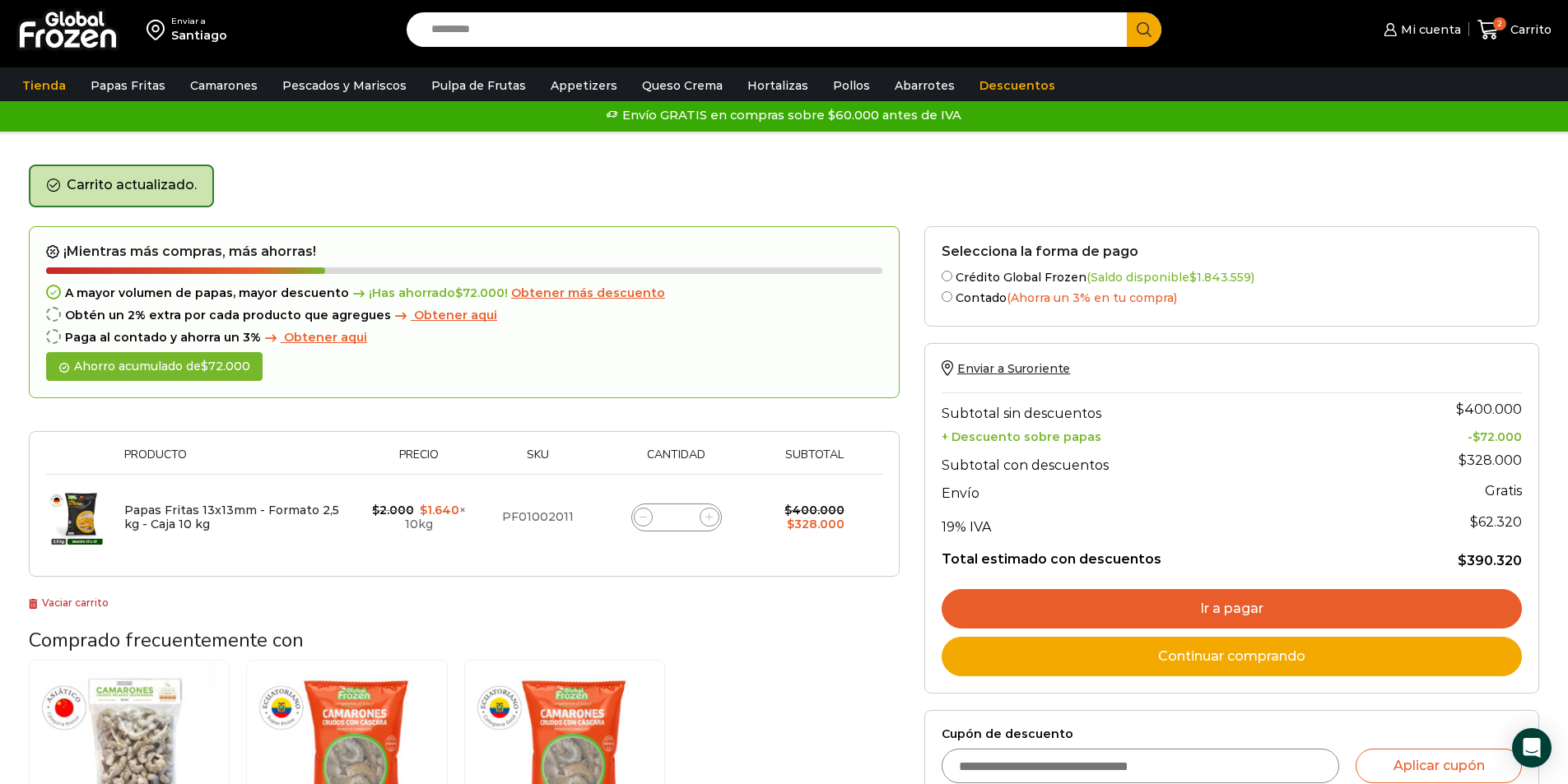
scroll to position [93, 0]
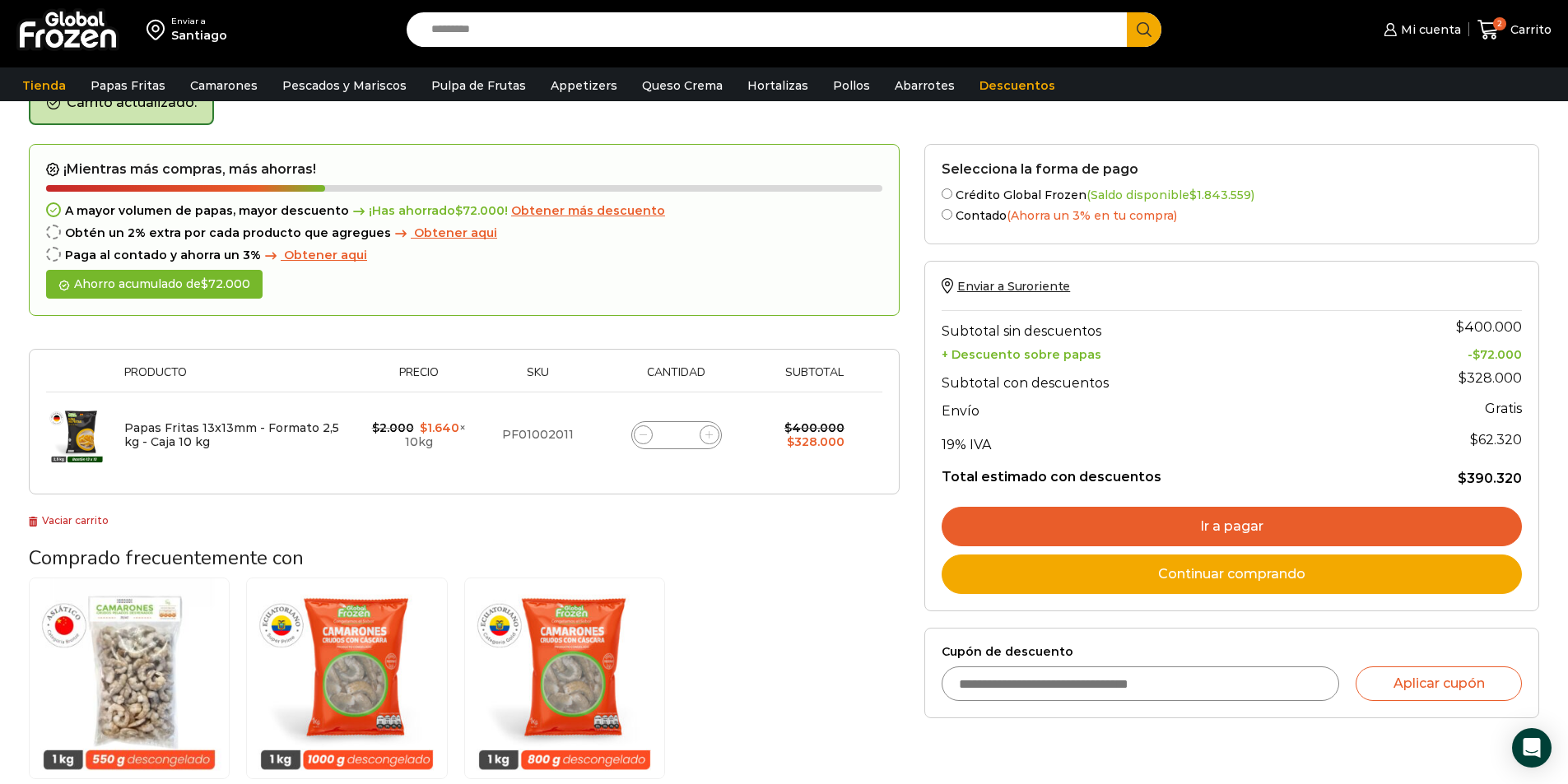
click at [1189, 693] on input "Cupón de descuento" at bounding box center [1141, 684] width 398 height 34
type input "*********"
click at [1426, 699] on button "Aplicar cupón" at bounding box center [1439, 684] width 166 height 34
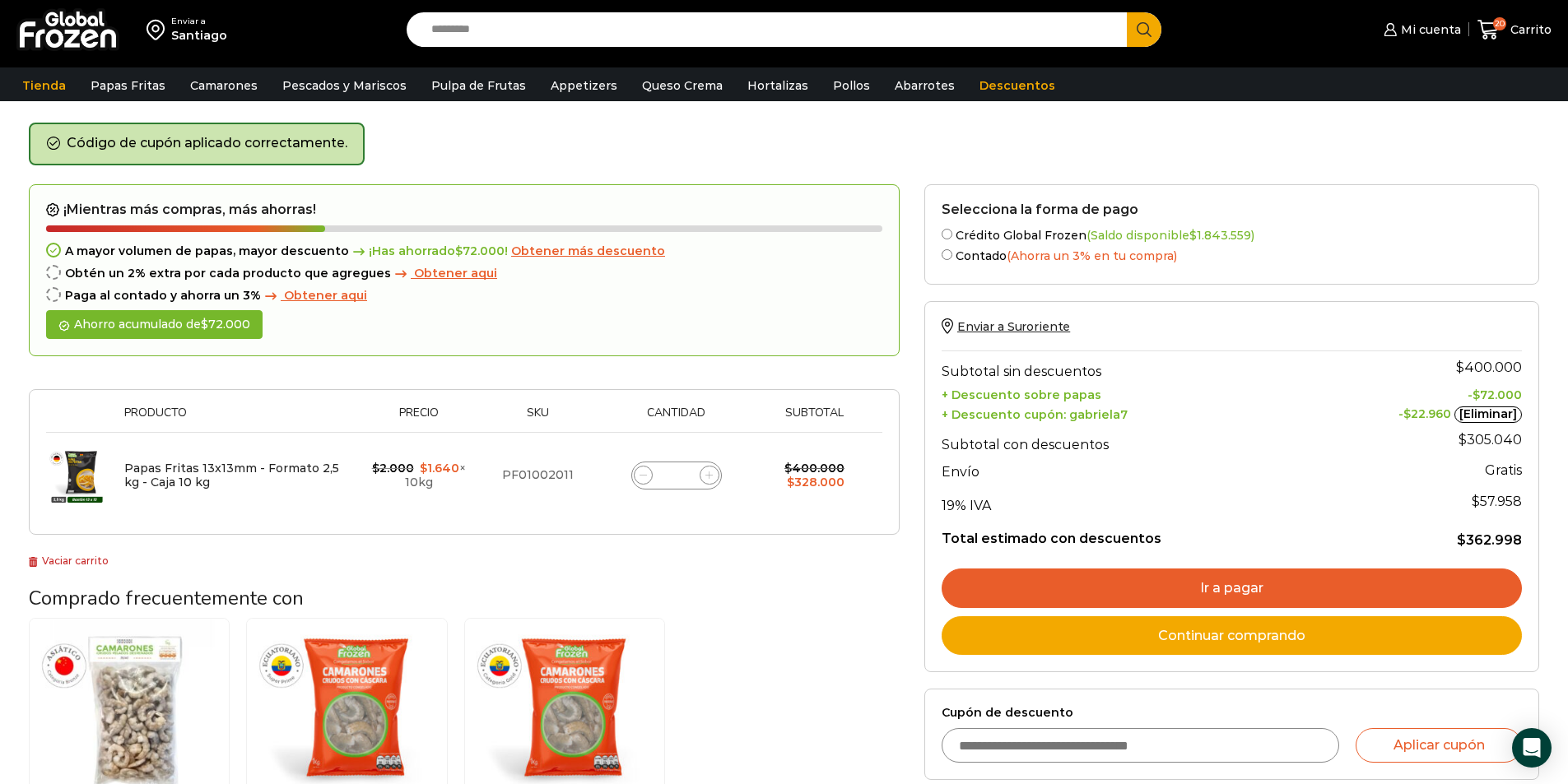
scroll to position [82, 0]
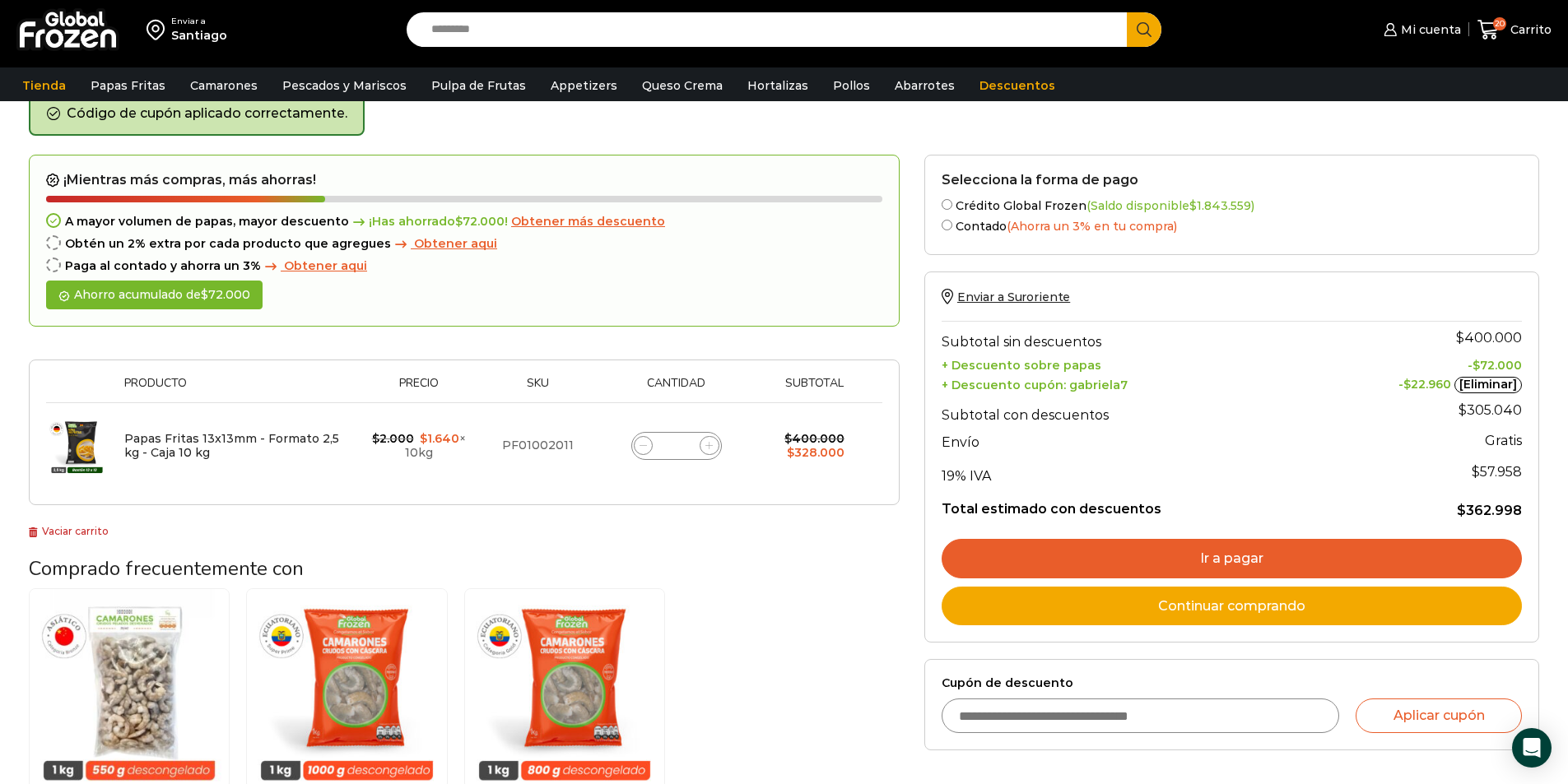
click at [706, 447] on icon at bounding box center [709, 446] width 7 height 7
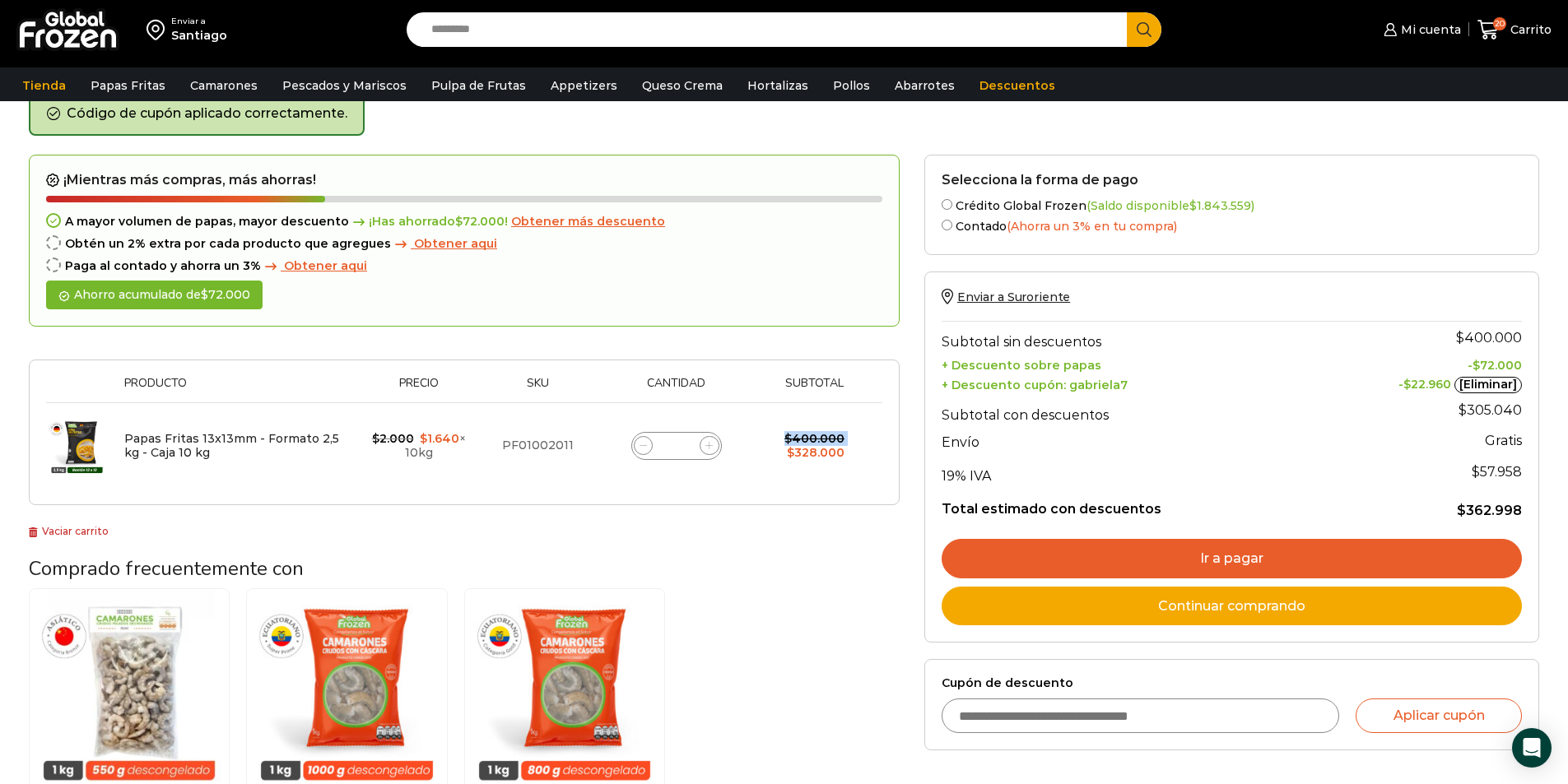
type input "**"
click at [706, 447] on form "¡Mientras más compras, más ahorras! A mayor volumen de papas, mayor descuento ¡…" at bounding box center [464, 330] width 870 height 351
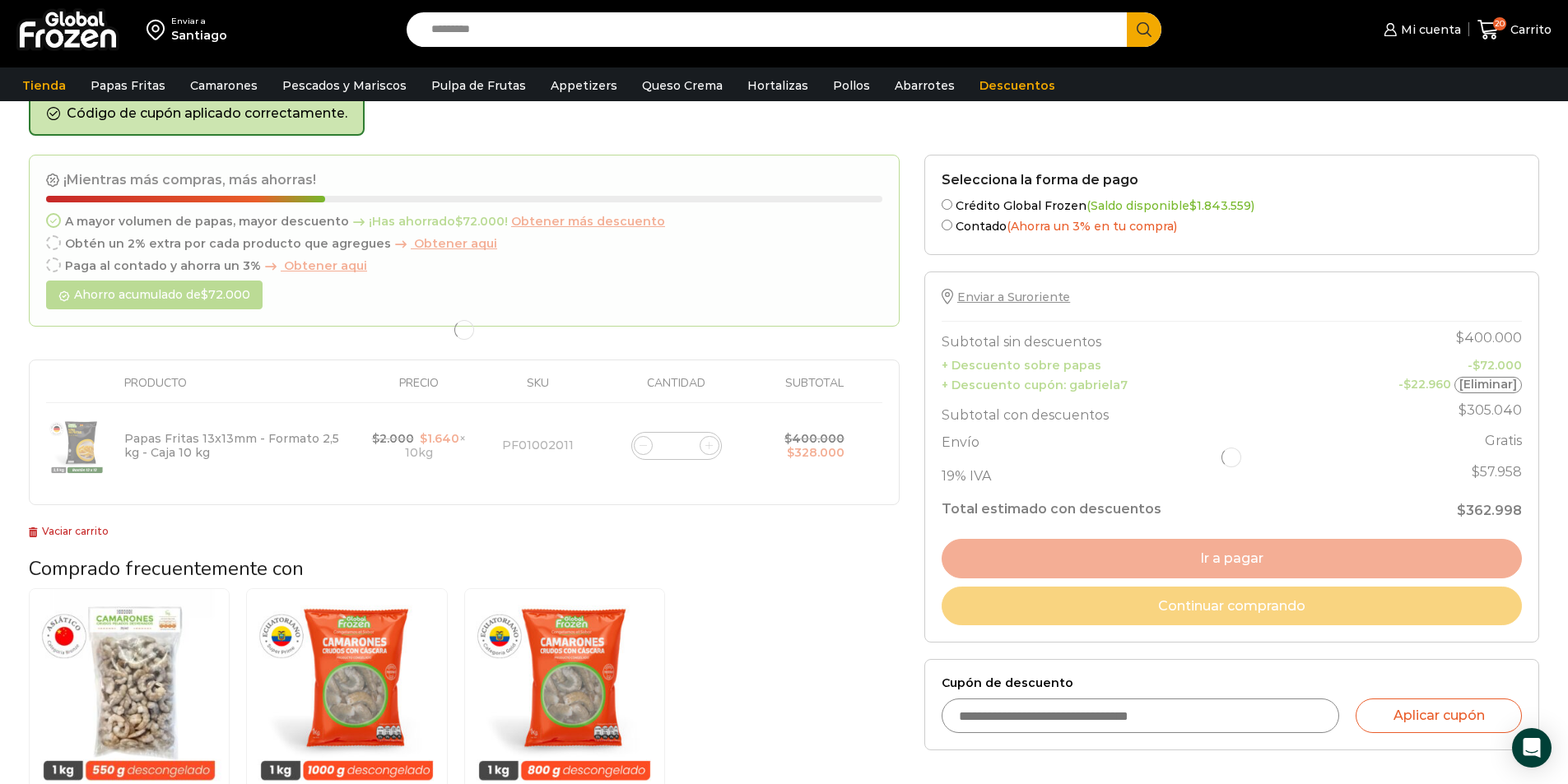
click at [706, 447] on div at bounding box center [464, 330] width 870 height 351
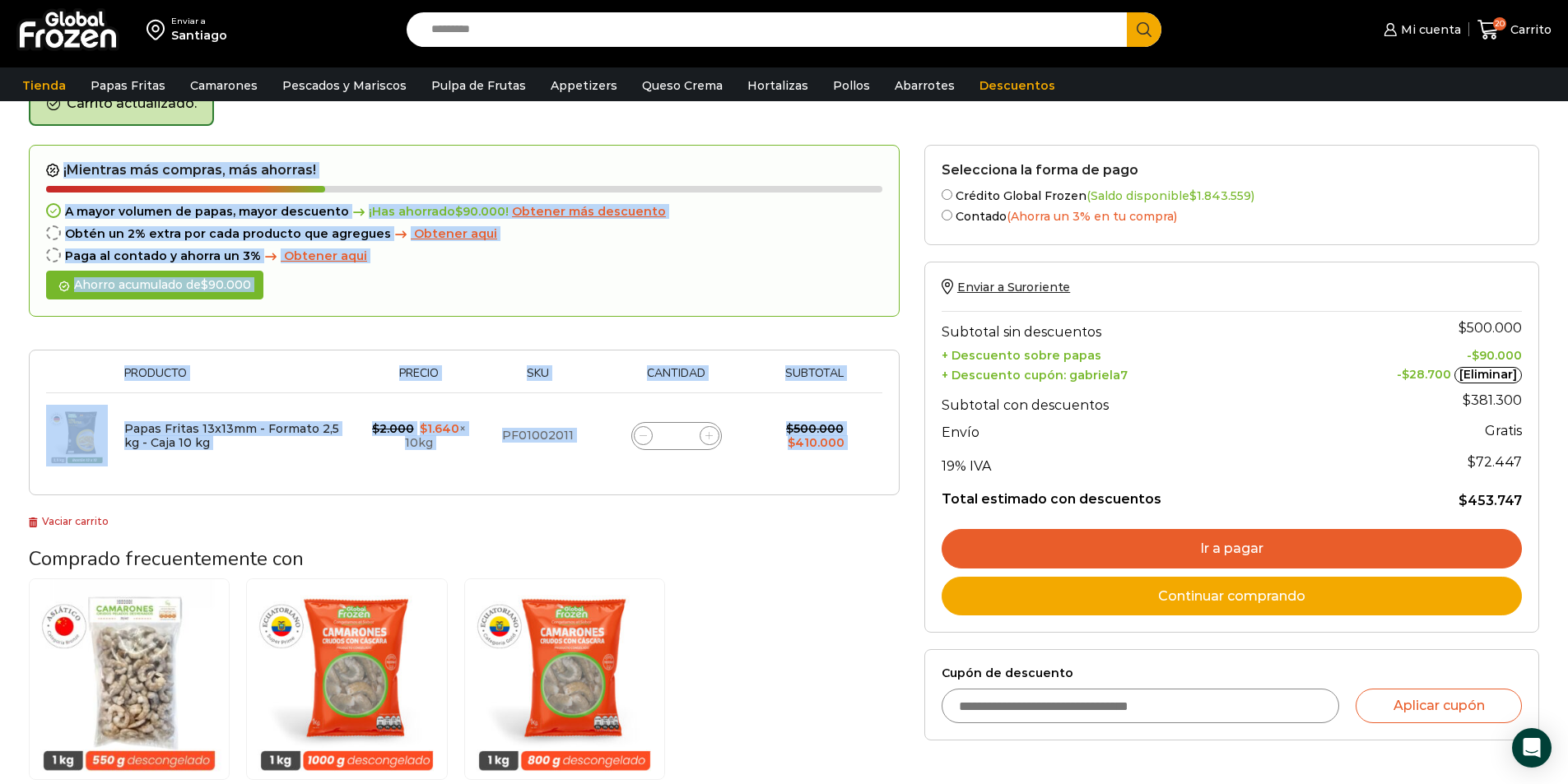
scroll to position [93, 0]
click at [671, 433] on input "**" at bounding box center [677, 435] width 23 height 23
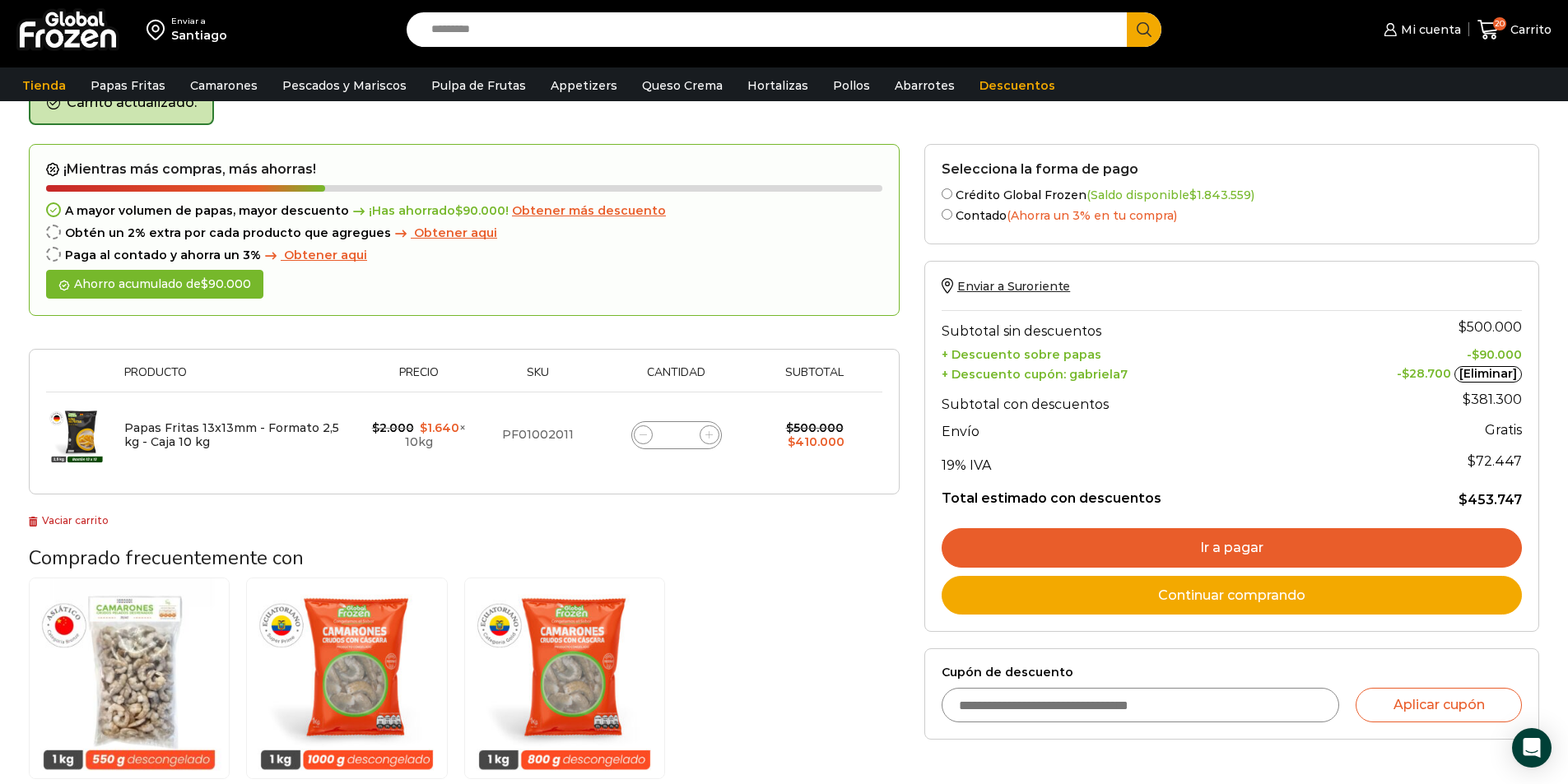
drag, startPoint x: 672, startPoint y: 433, endPoint x: 695, endPoint y: 436, distance: 23.2
click at [695, 436] on div "Papas Fritas 13x13mm - Formato 2,5 kg - Caja 10 kg cantidad **" at bounding box center [677, 435] width 91 height 28
click at [678, 433] on input "**" at bounding box center [677, 435] width 23 height 23
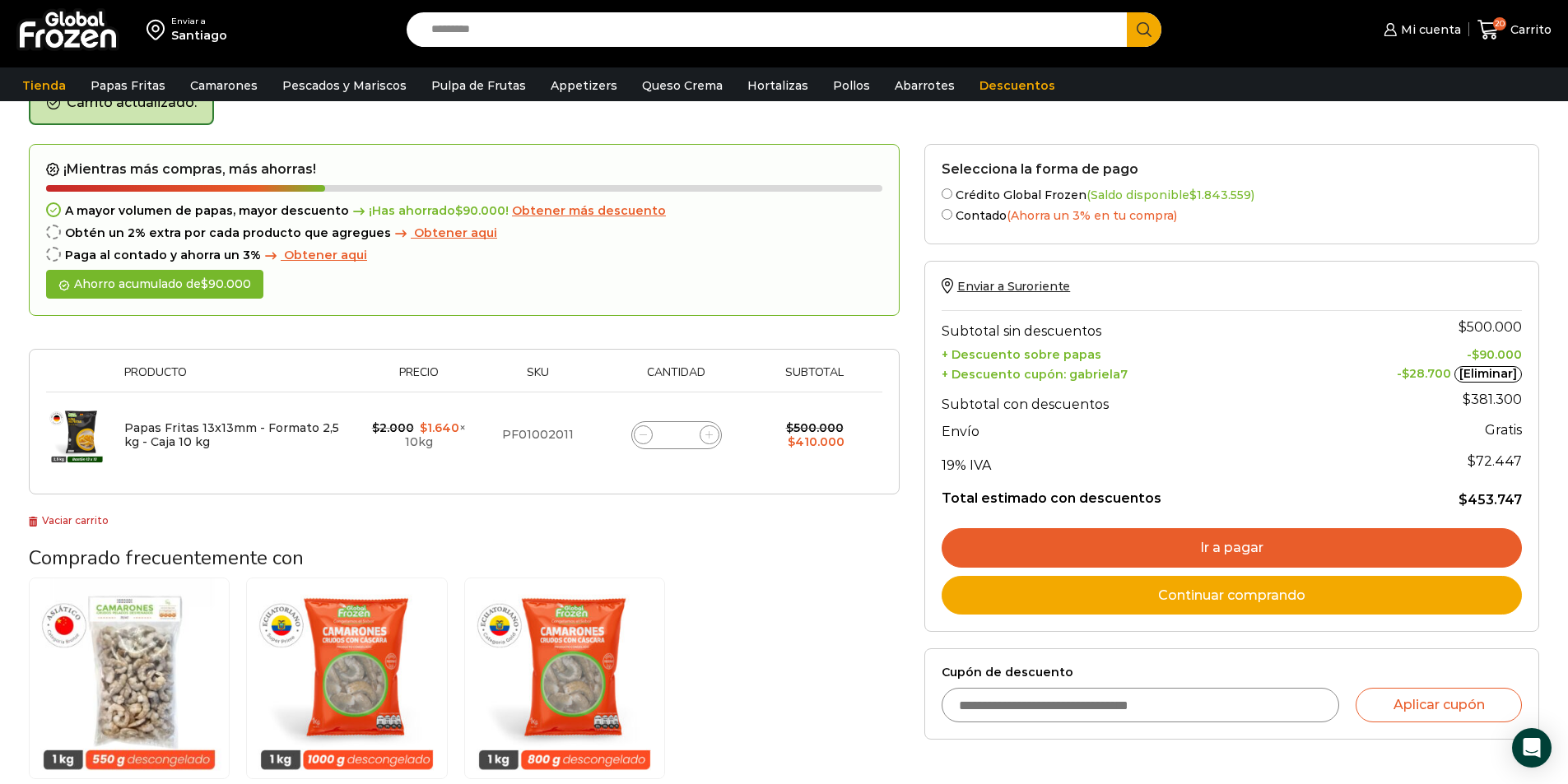
click at [680, 434] on input "**" at bounding box center [677, 435] width 23 height 23
type input "*"
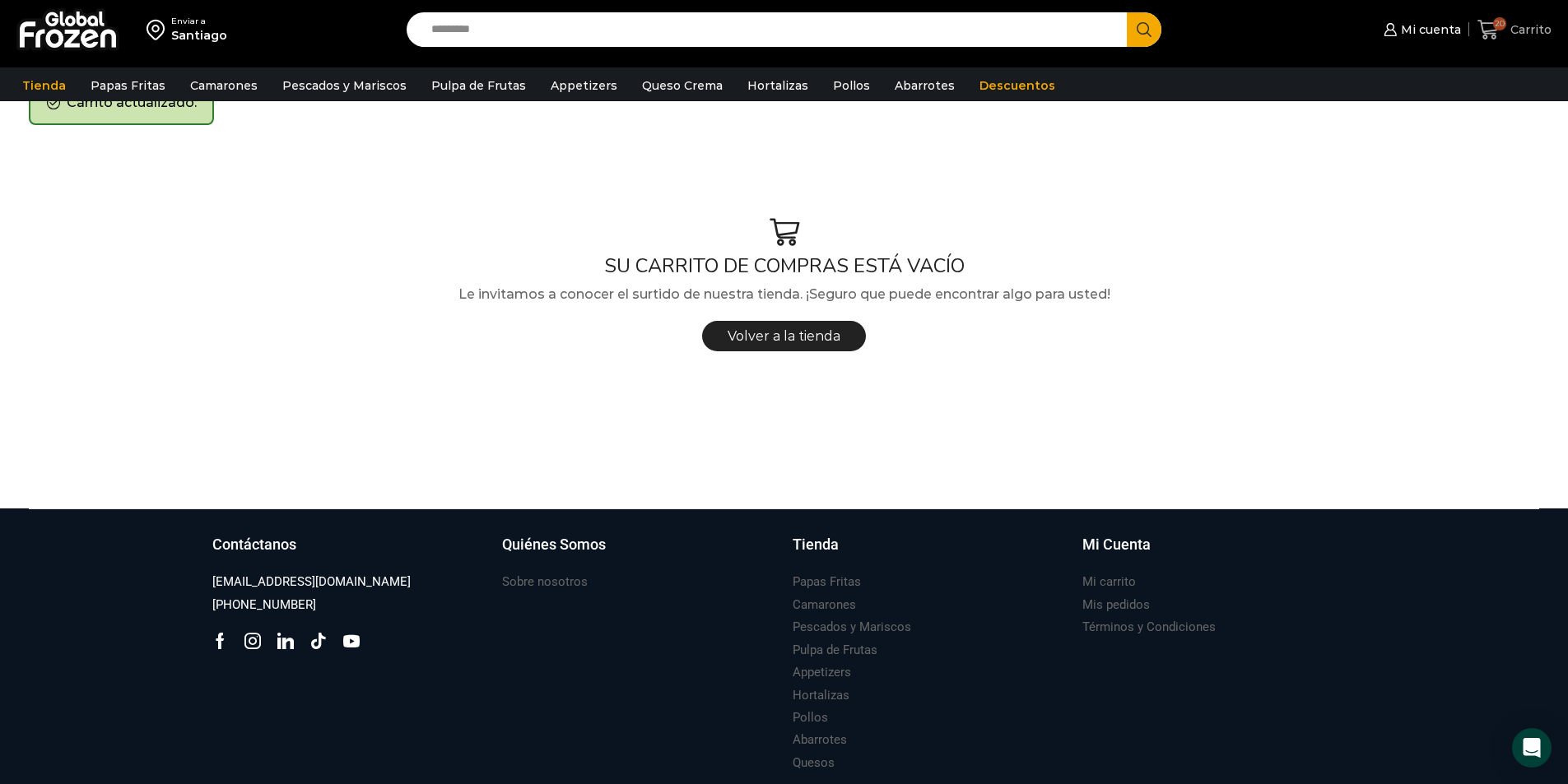
click at [1501, 33] on span "20" at bounding box center [1491, 29] width 29 height 22
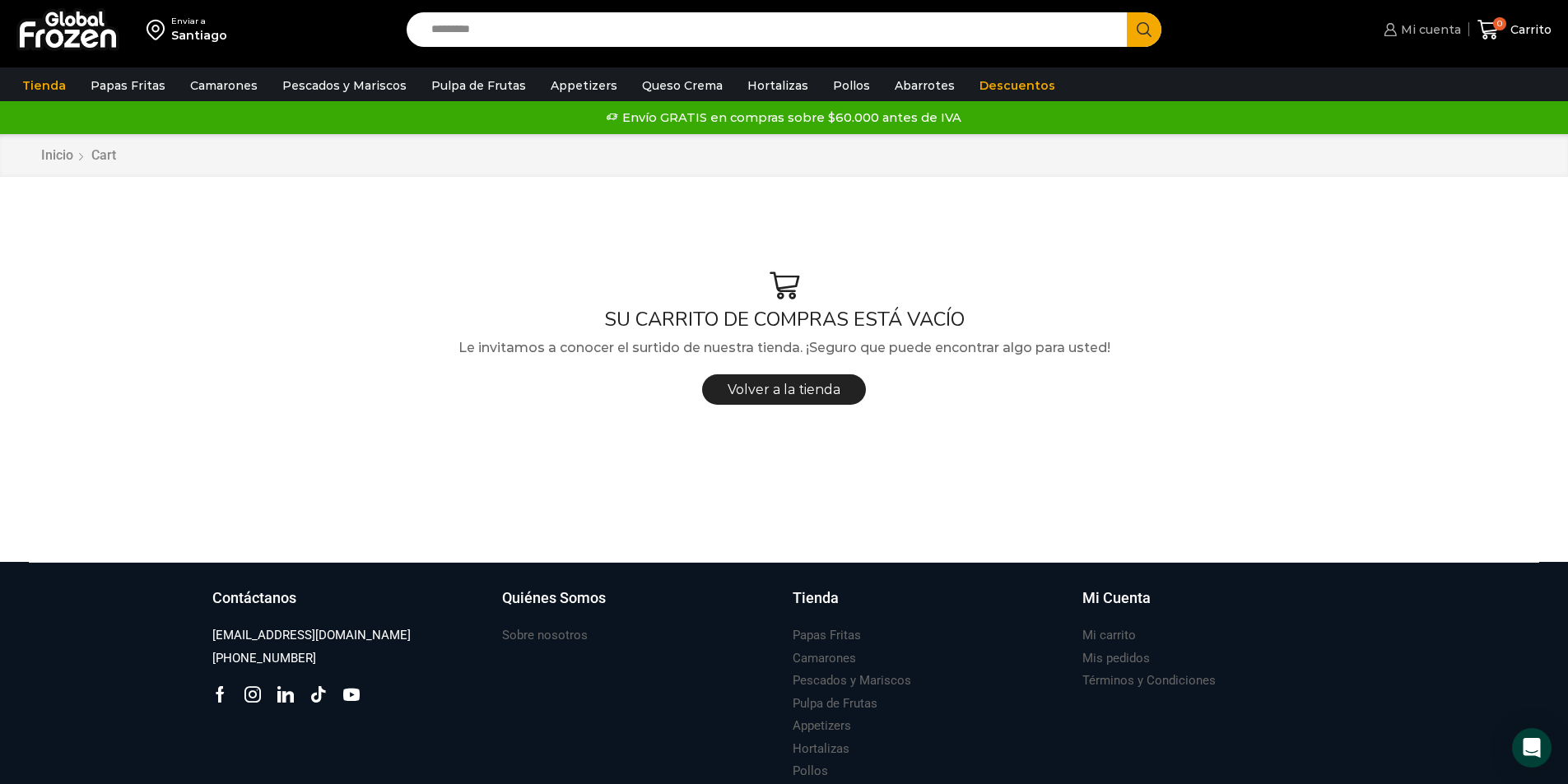
click at [1426, 38] on link "Mi cuenta" at bounding box center [1420, 29] width 81 height 33
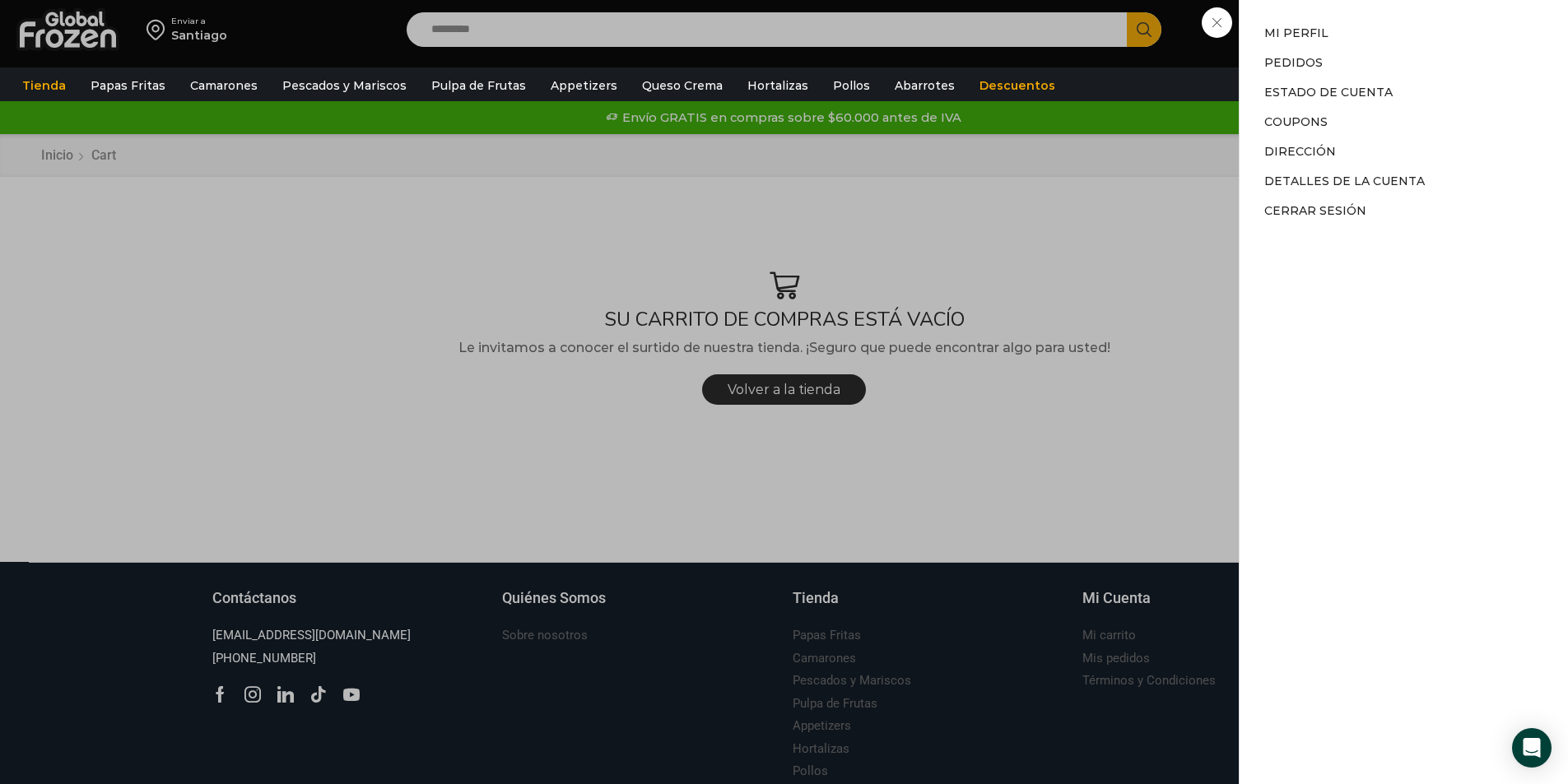
click at [1379, 46] on div "Mi cuenta Mi cuenta Mi perfil Pedidos Descargas Estado de Cuenta Coupons Direcc…" at bounding box center [1420, 29] width 81 height 33
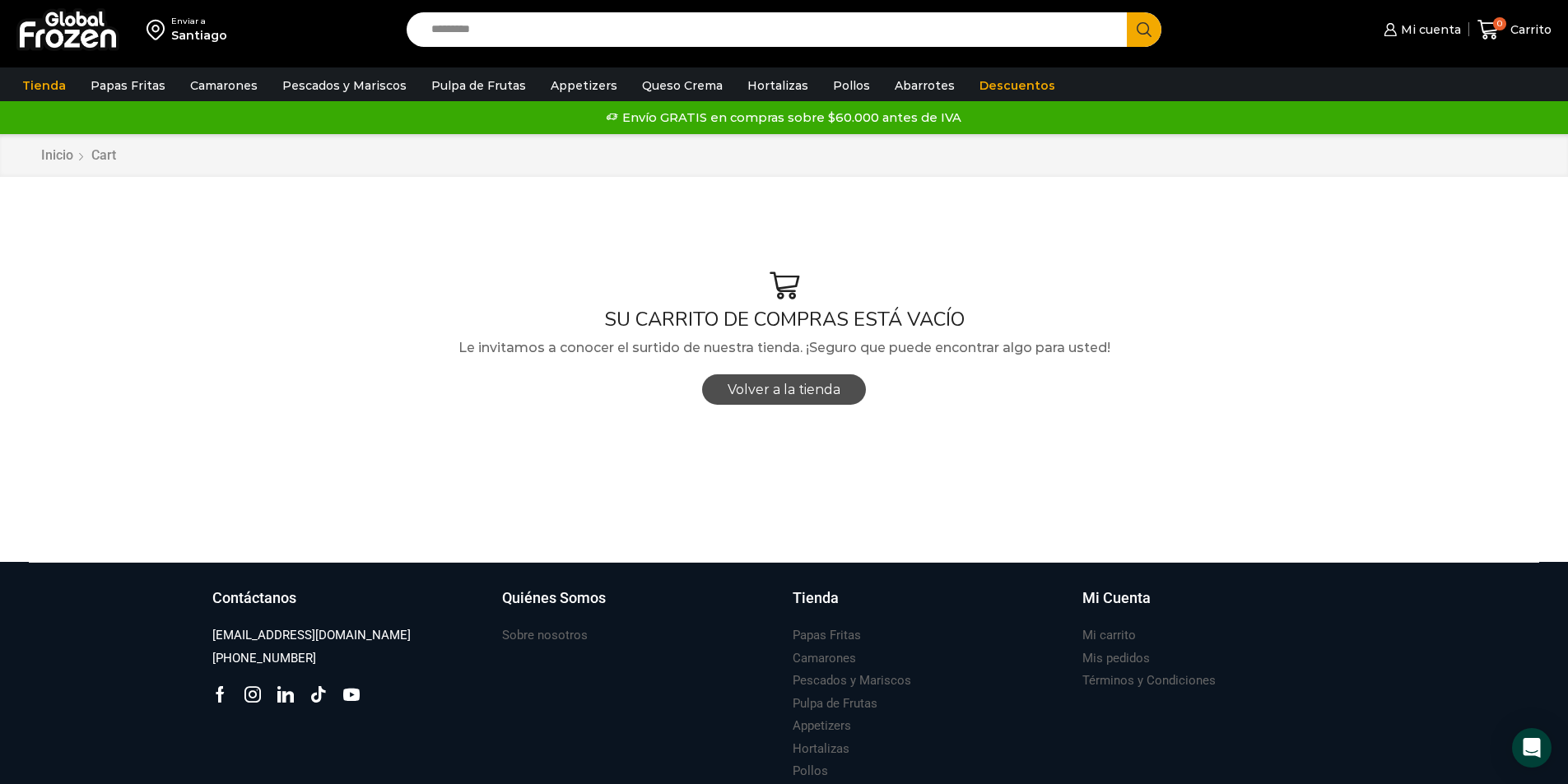
click at [774, 380] on link "Volver a la tienda" at bounding box center [784, 389] width 164 height 31
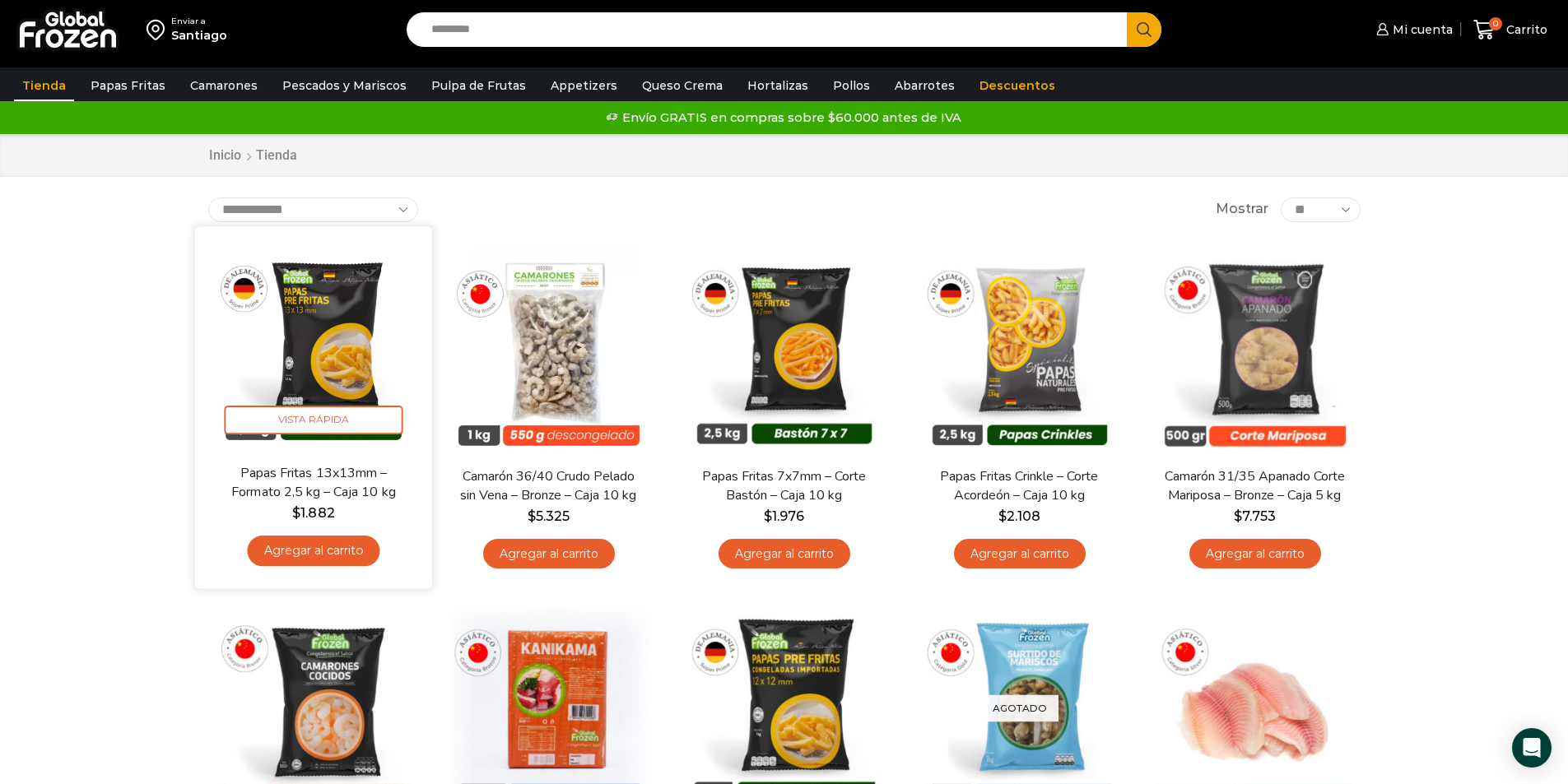
click at [264, 542] on link "Agregar al carrito" at bounding box center [313, 551] width 132 height 31
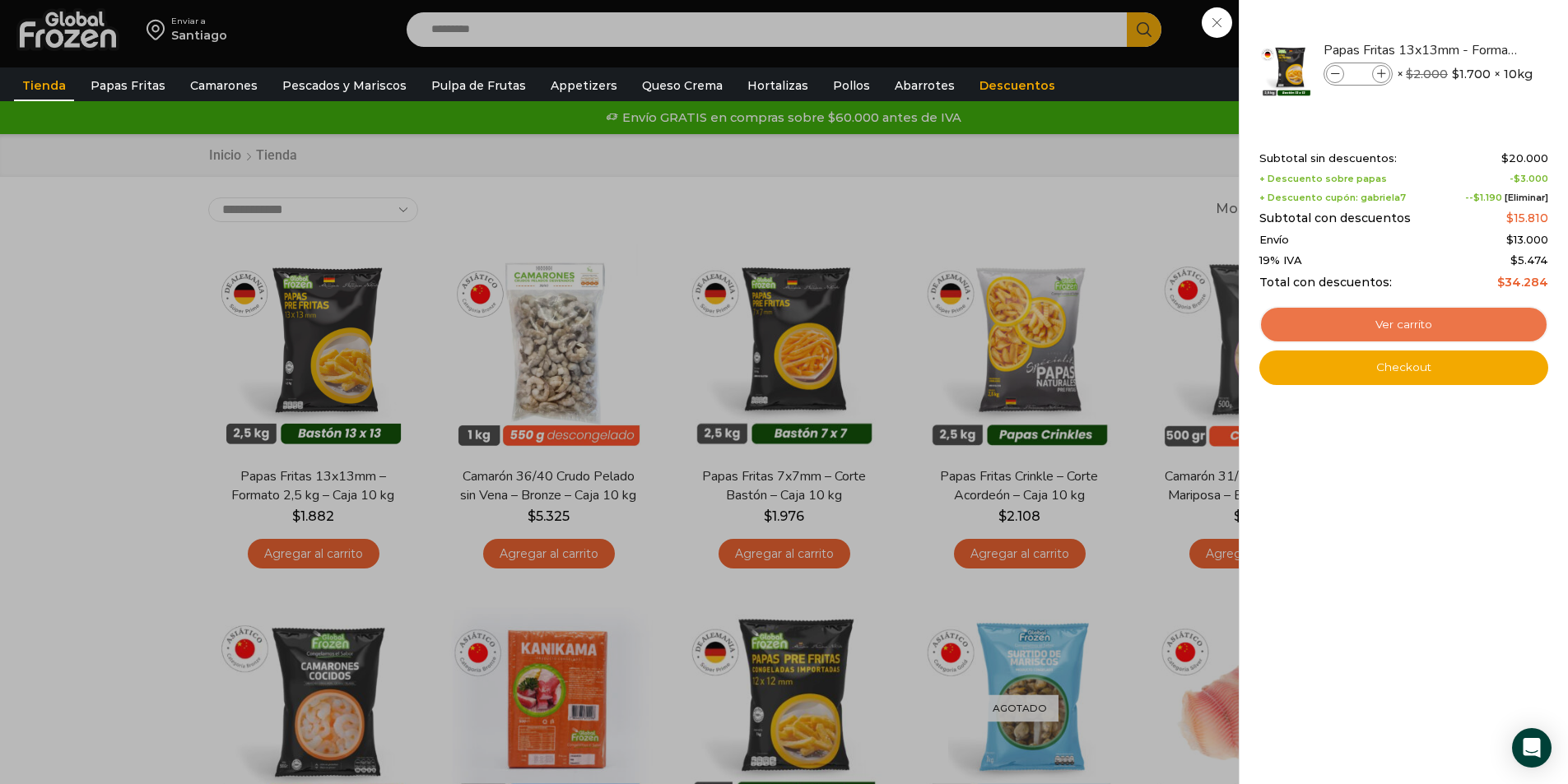
click at [1439, 316] on link "Ver carrito" at bounding box center [1403, 325] width 289 height 38
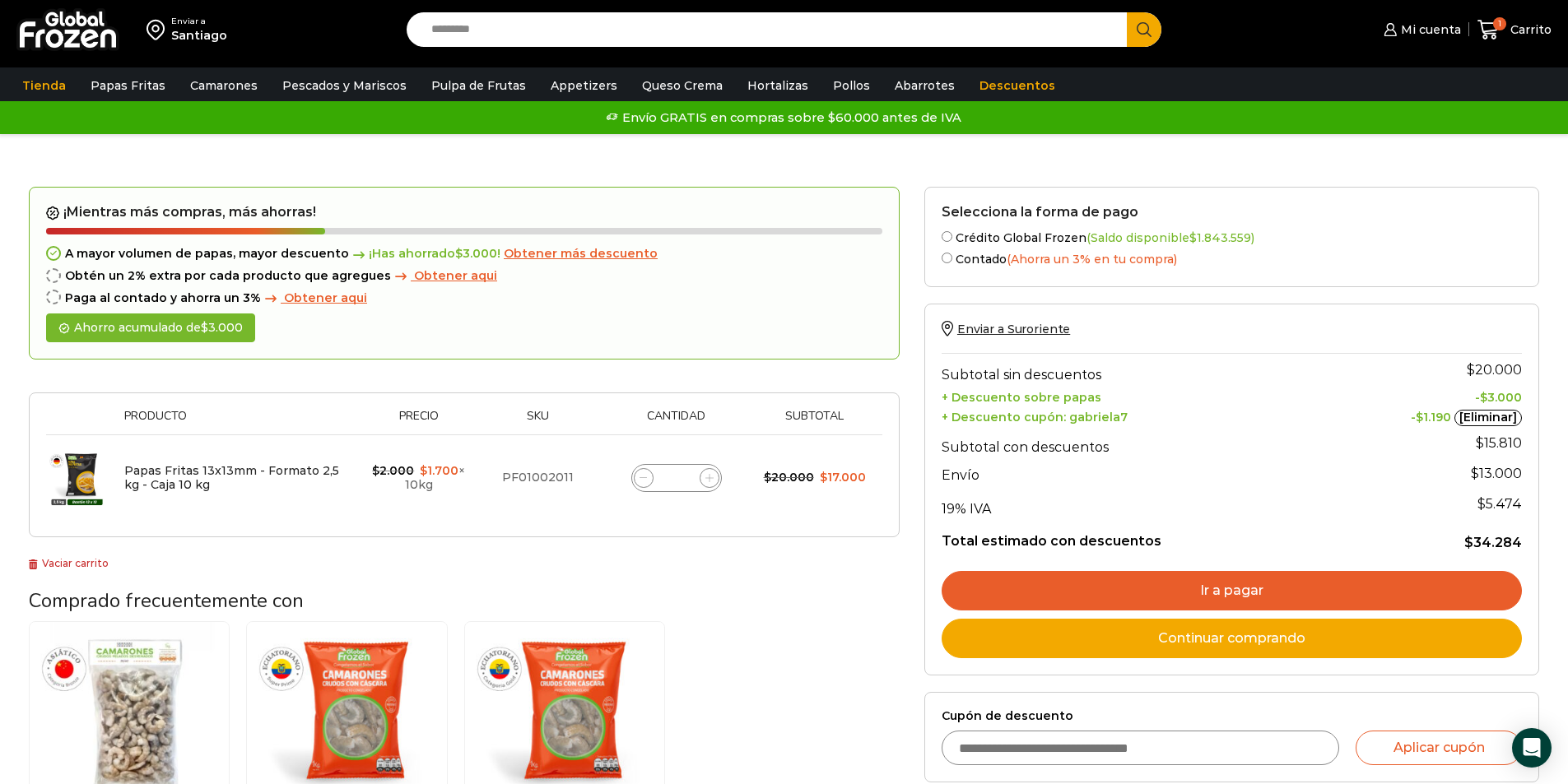
drag, startPoint x: 680, startPoint y: 487, endPoint x: 663, endPoint y: 492, distance: 17.7
click at [663, 492] on div "Papas Fritas 13x13mm - Formato 2,5 kg - Caja 10 kg cantidad *" at bounding box center [677, 478] width 91 height 28
type input "**"
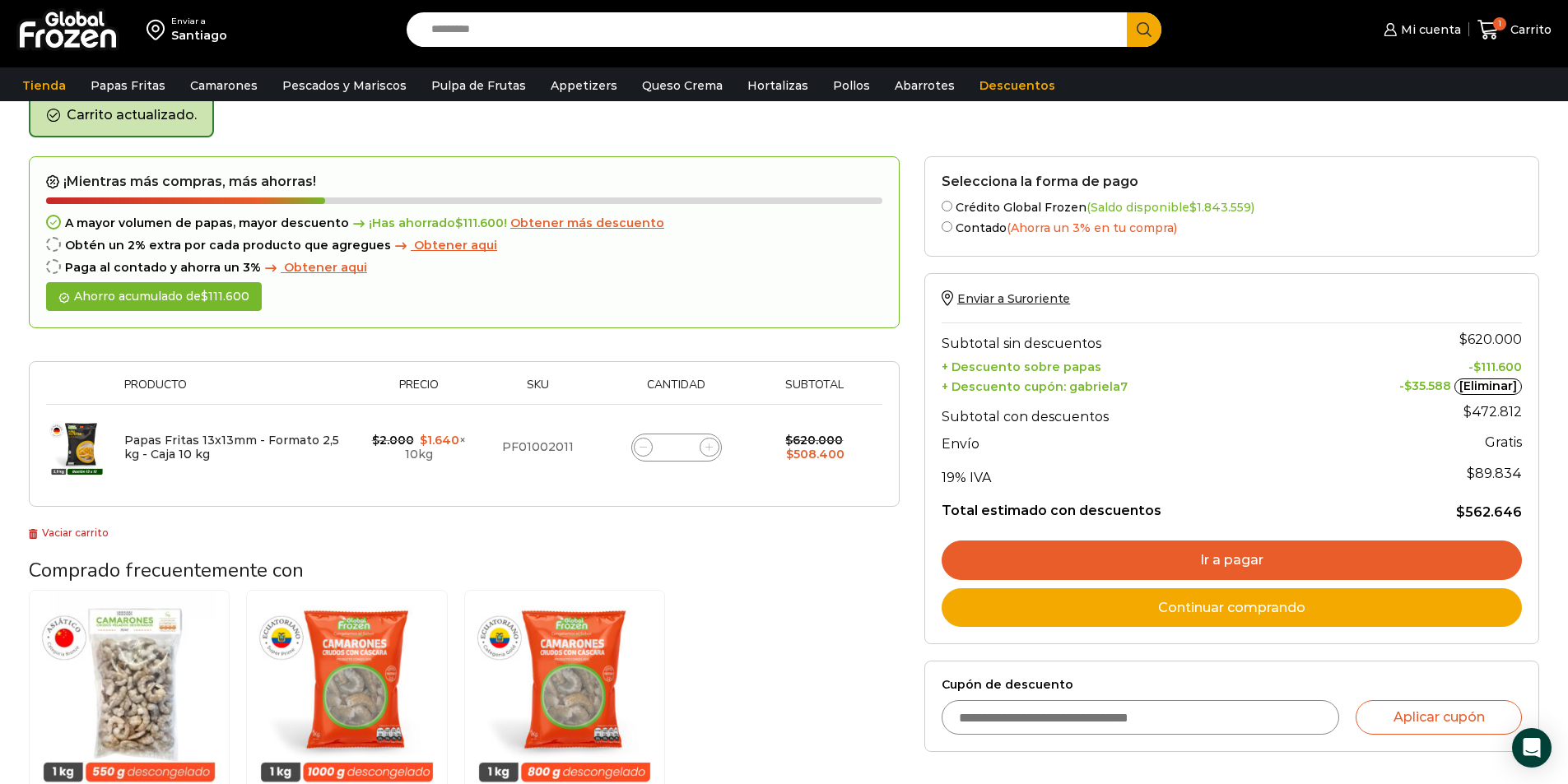
scroll to position [85, 0]
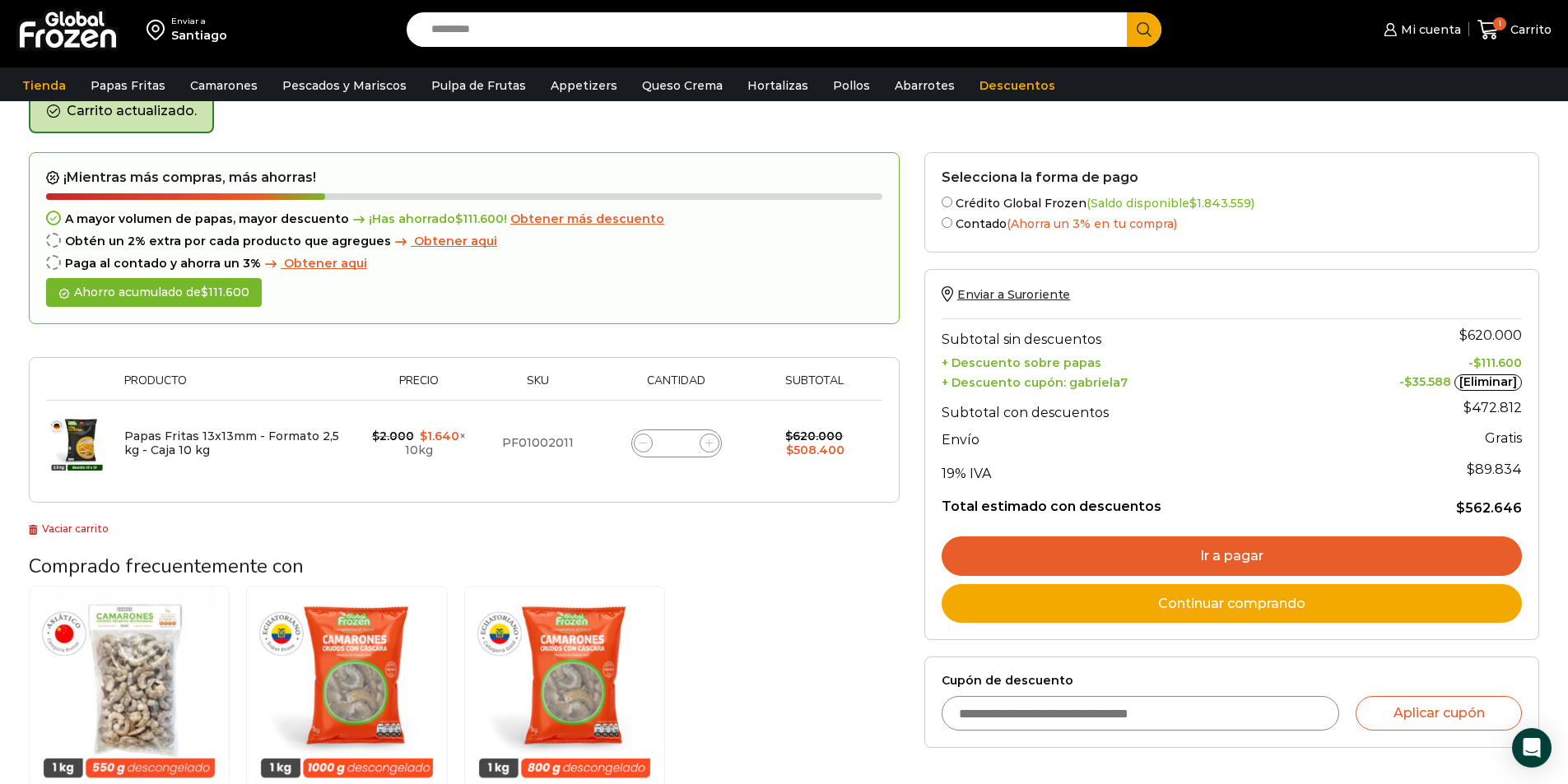
click at [1329, 560] on link "Ir a pagar" at bounding box center [1231, 556] width 581 height 40
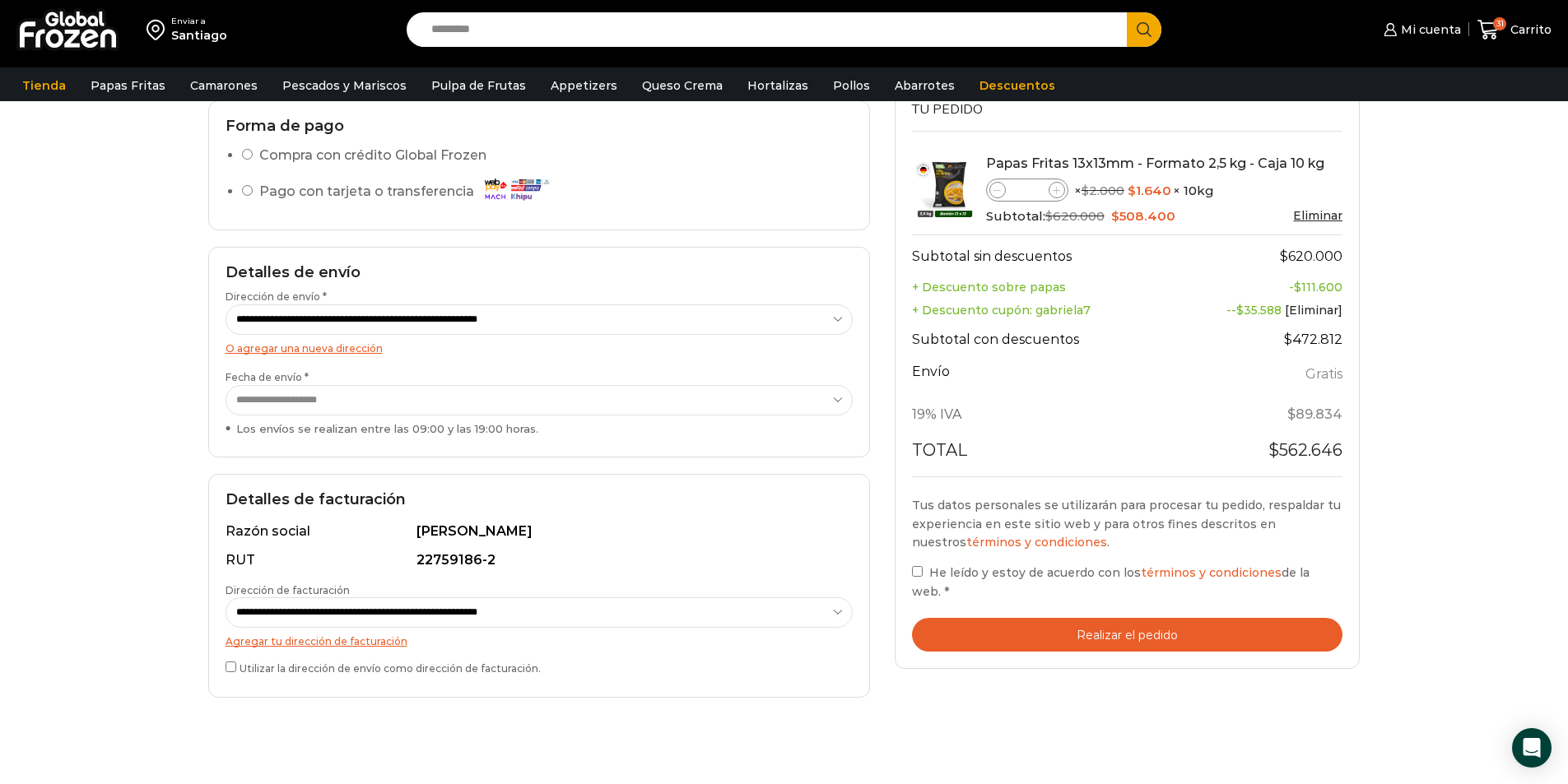
scroll to position [165, 0]
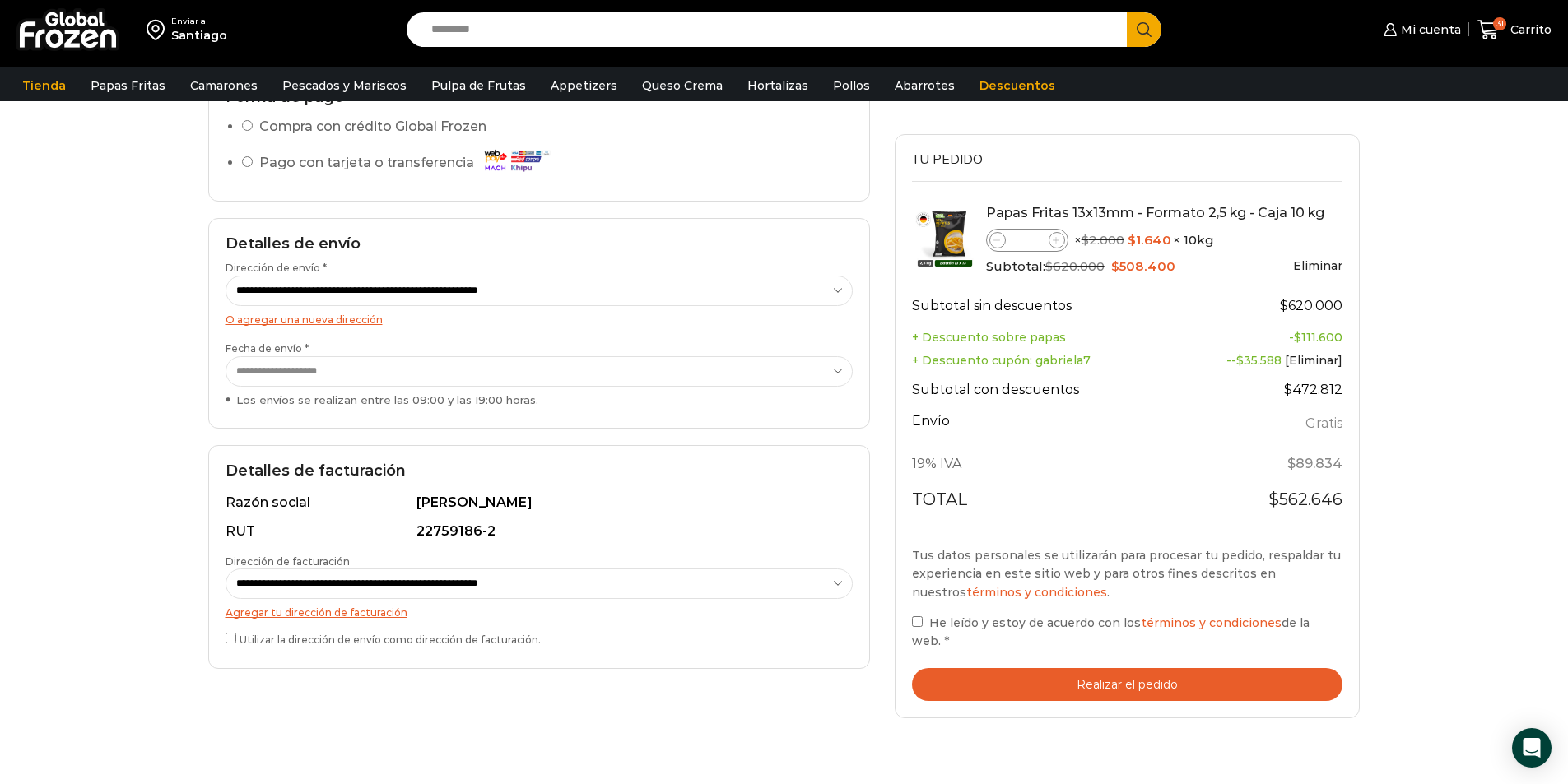
click at [800, 373] on select "**********" at bounding box center [539, 372] width 627 height 31
click at [800, 374] on select "**********" at bounding box center [539, 372] width 627 height 31
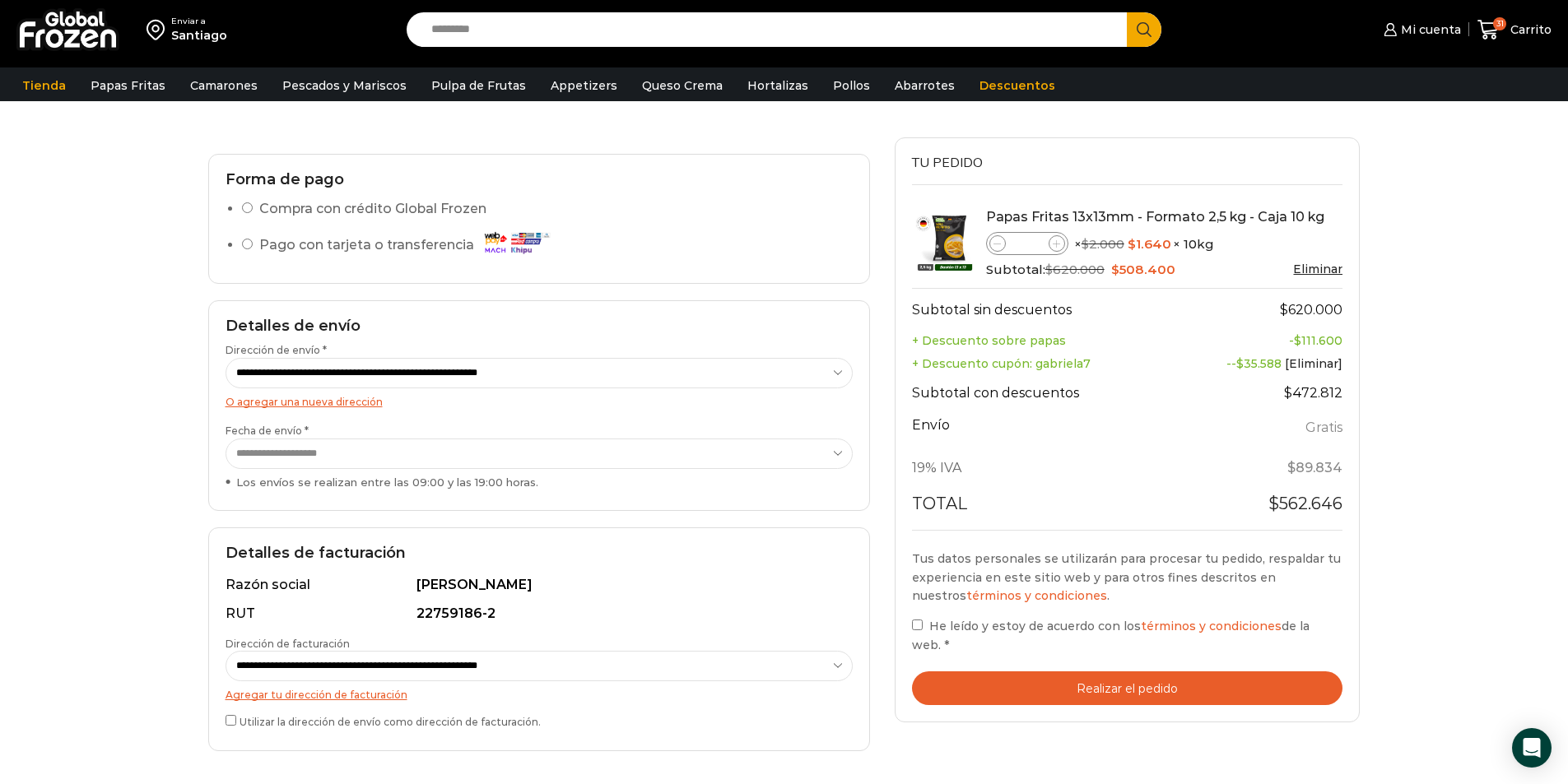
click at [1185, 671] on button "Realizar el pedido" at bounding box center [1128, 688] width 432 height 33
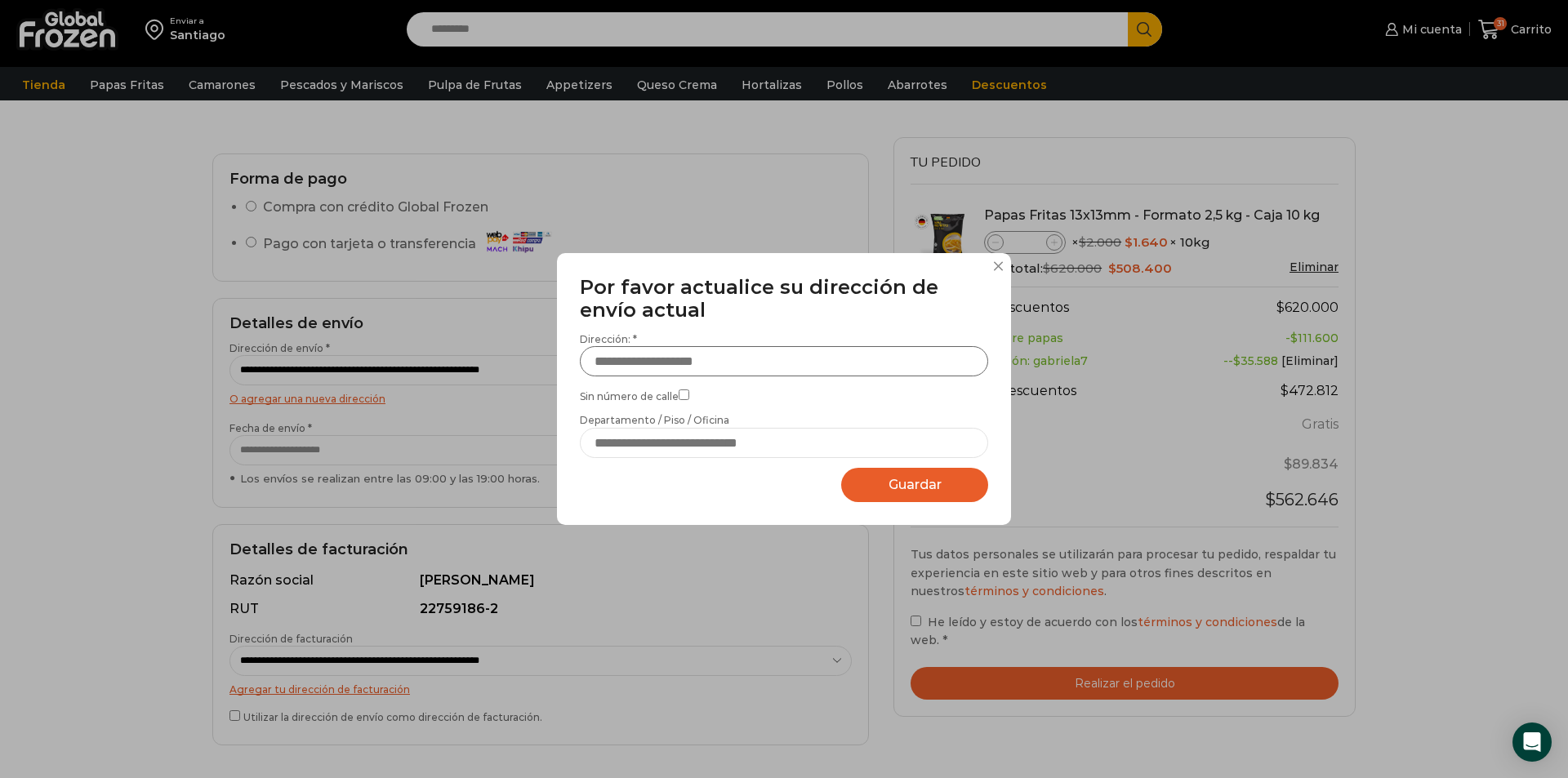
click at [683, 353] on input "Dirección: *" at bounding box center [783, 361] width 408 height 31
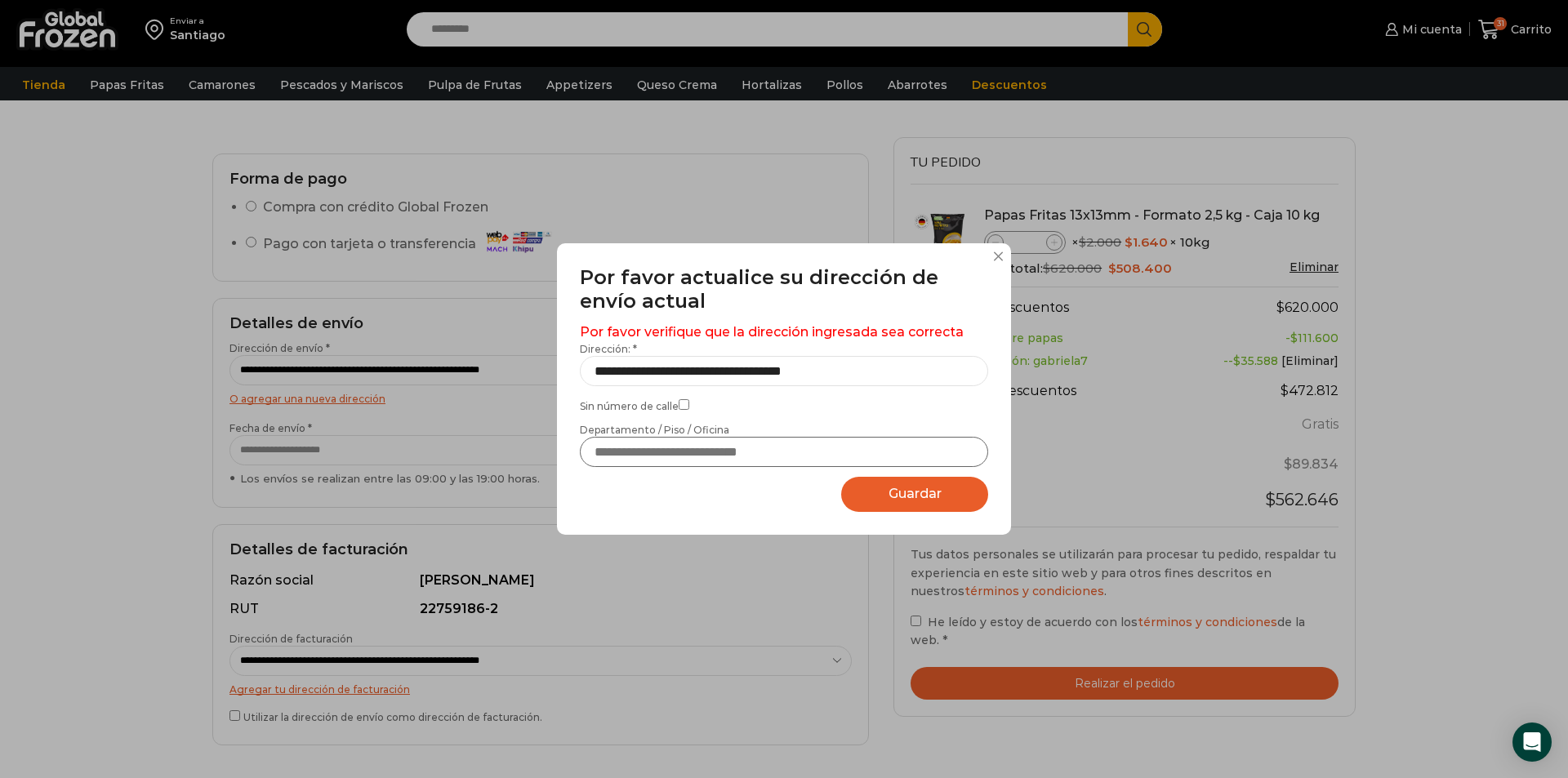
click at [664, 453] on input "Departamento / Piso / Oficina" at bounding box center [783, 452] width 408 height 31
click at [851, 373] on input "**********" at bounding box center [783, 371] width 408 height 31
drag, startPoint x: 851, startPoint y: 373, endPoint x: 719, endPoint y: 385, distance: 132.5
click at [719, 385] on input "**********" at bounding box center [783, 371] width 408 height 31
type input "**********"
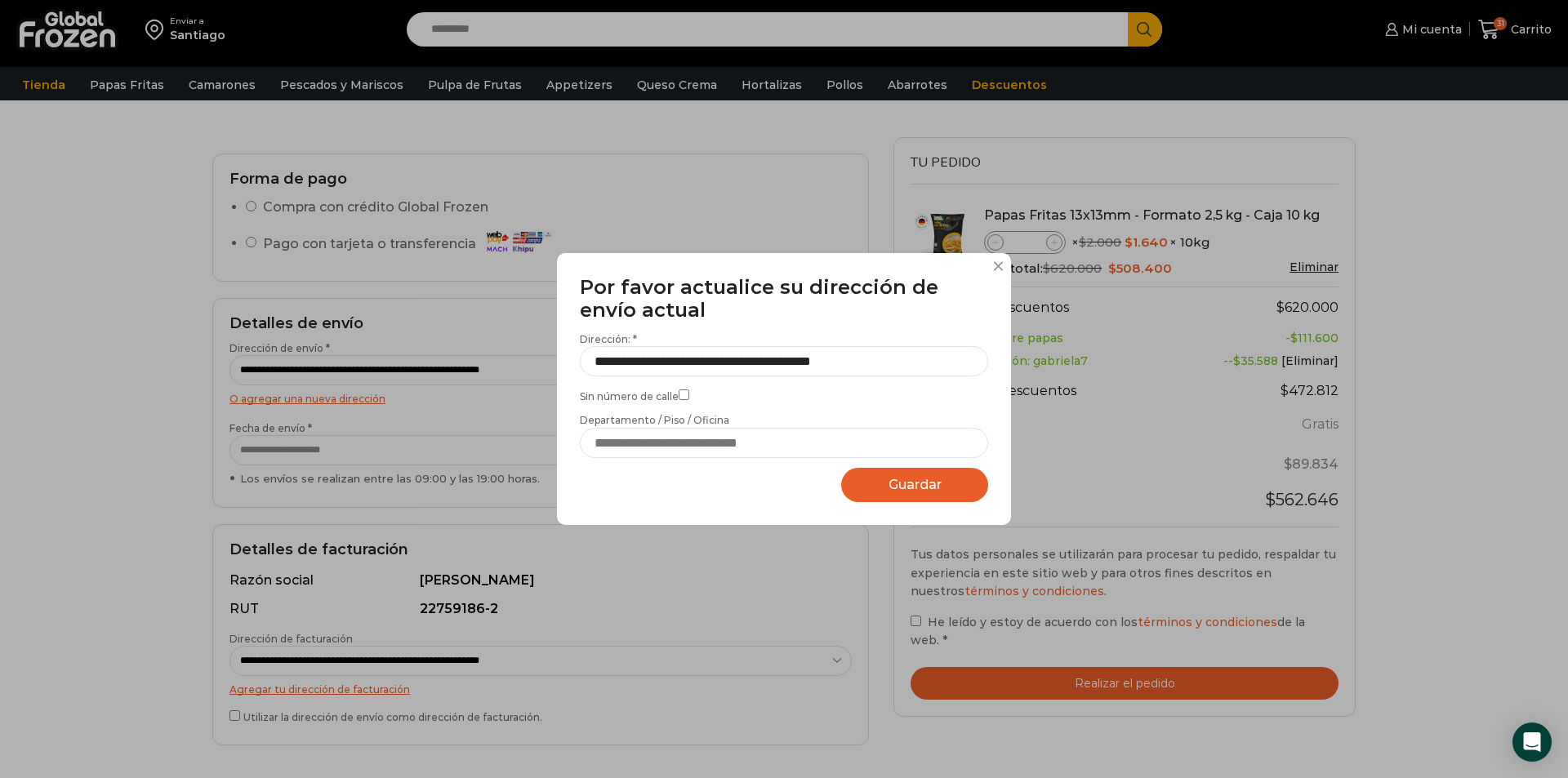
click at [871, 490] on button "Guardar Guardando..." at bounding box center [914, 485] width 147 height 35
select select "*******"
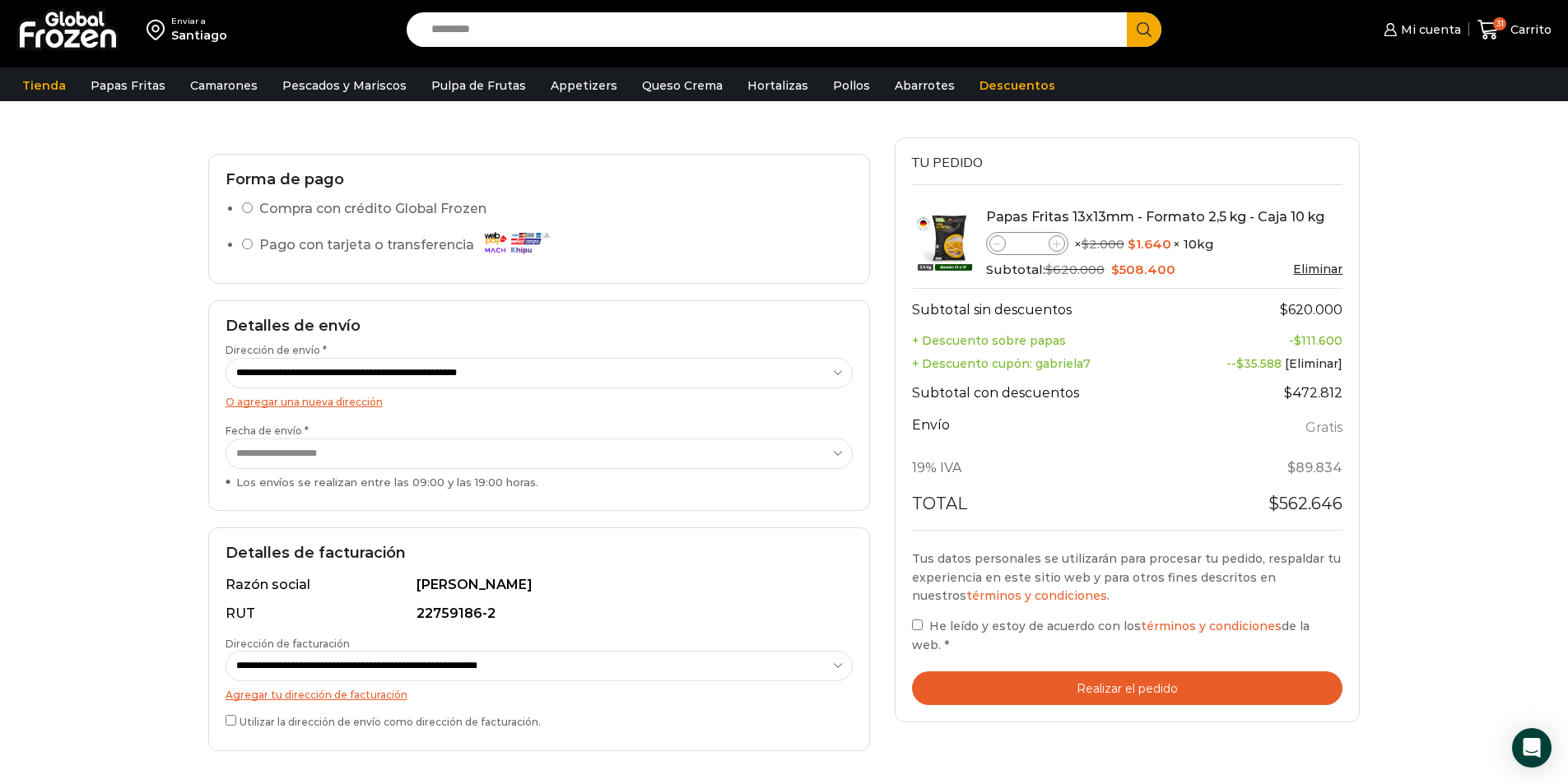
click at [1133, 671] on button "Realizar el pedido" at bounding box center [1128, 688] width 432 height 33
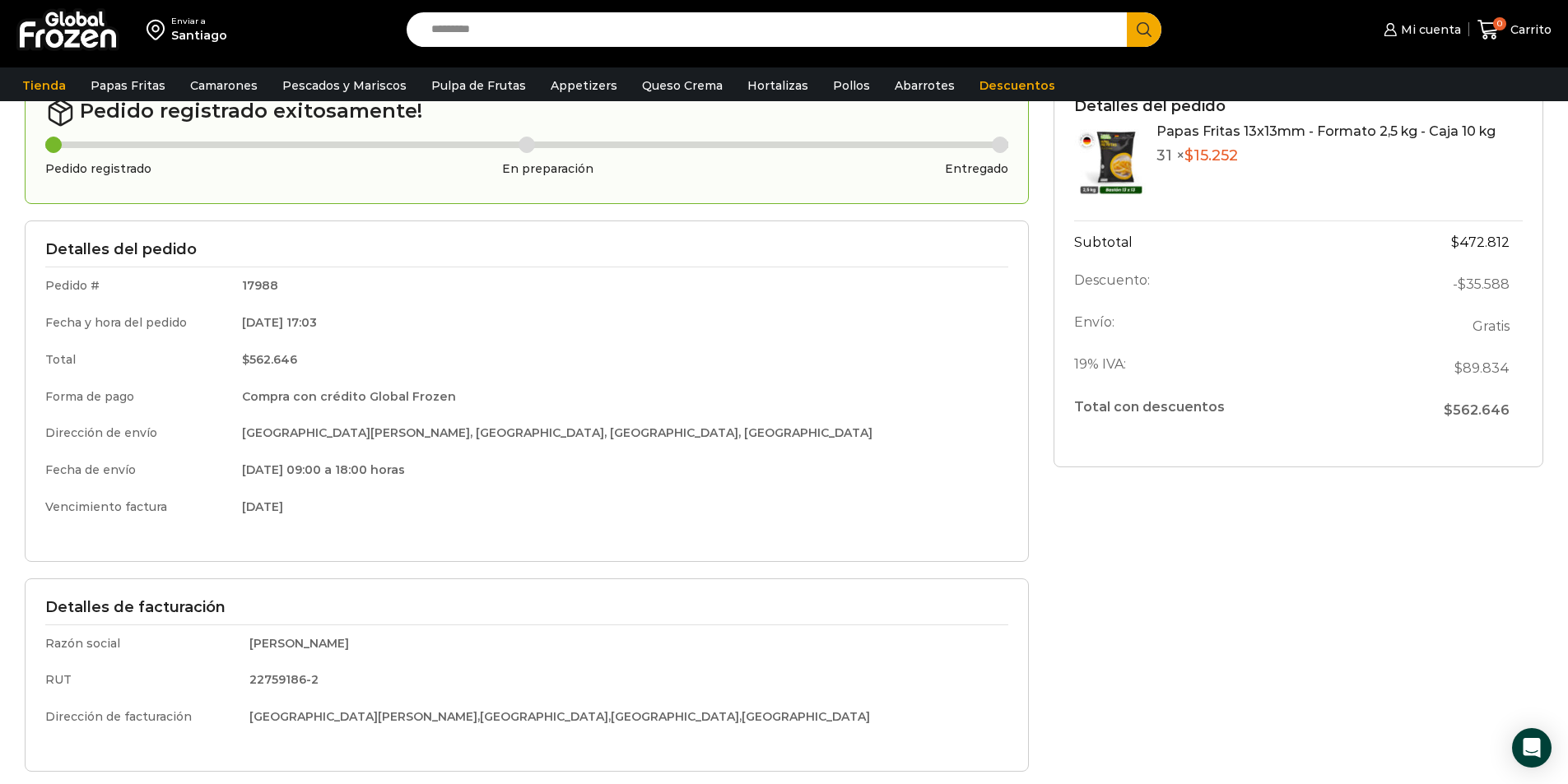
scroll to position [134, 0]
click at [1404, 25] on span "Mi cuenta" at bounding box center [1428, 29] width 64 height 17
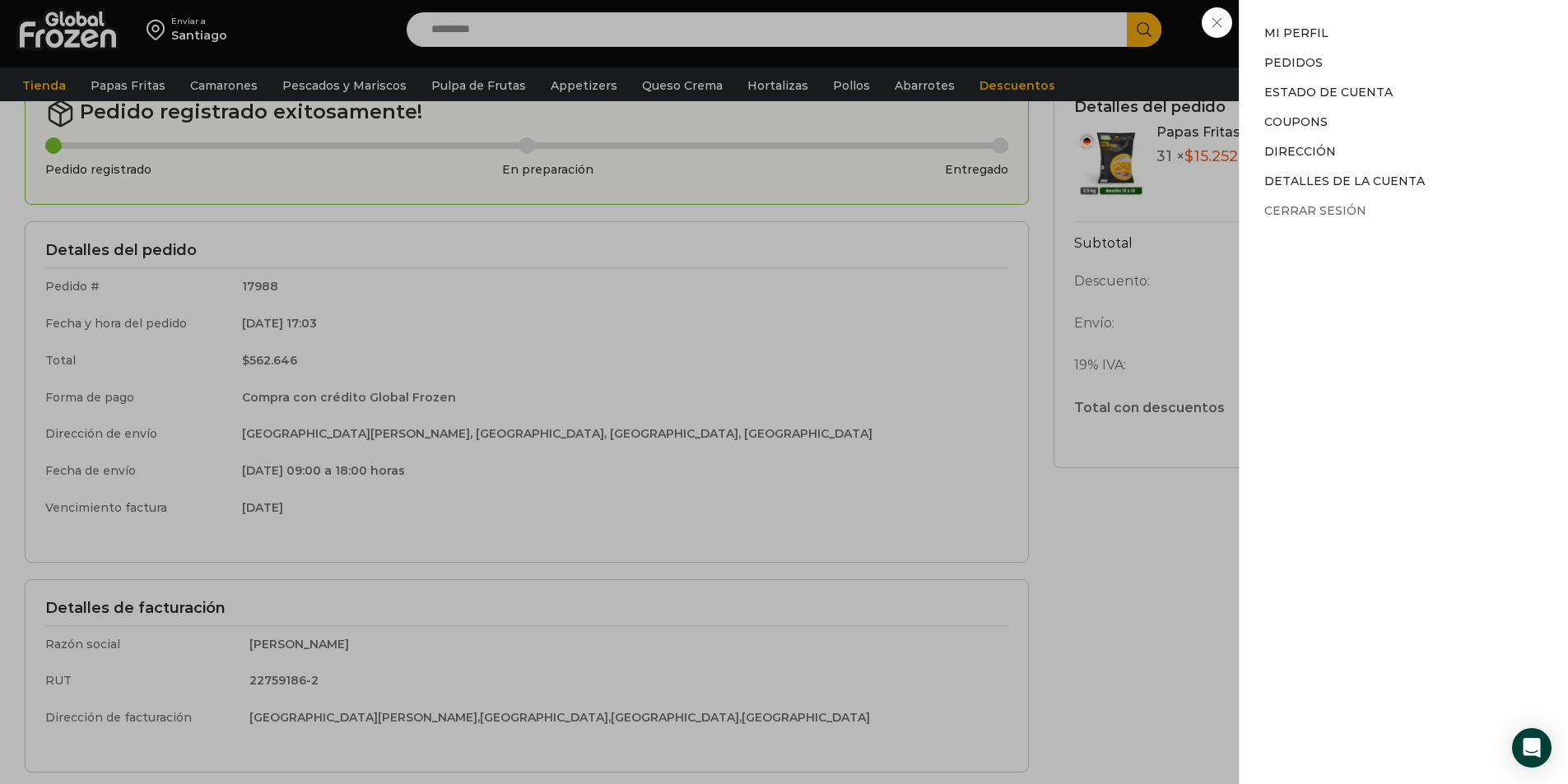
click at [1291, 212] on link "Cerrar sesión" at bounding box center [1315, 211] width 102 height 15
